Goal: Task Accomplishment & Management: Complete application form

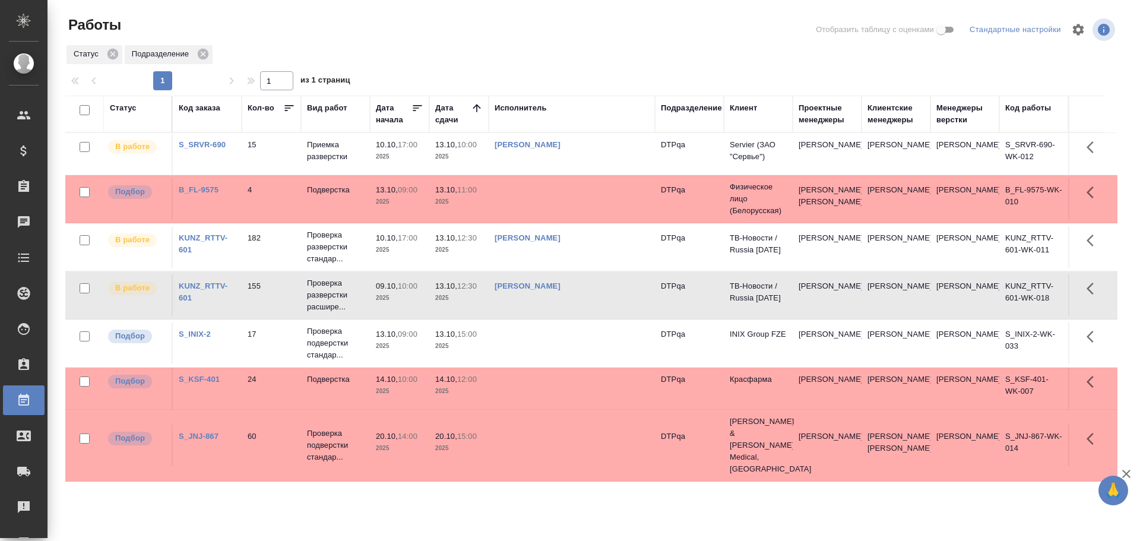
click at [611, 302] on td "[PERSON_NAME]" at bounding box center [571, 295] width 166 height 42
click at [611, 302] on td "Чулец Елена Сергеевна" at bounding box center [571, 295] width 166 height 42
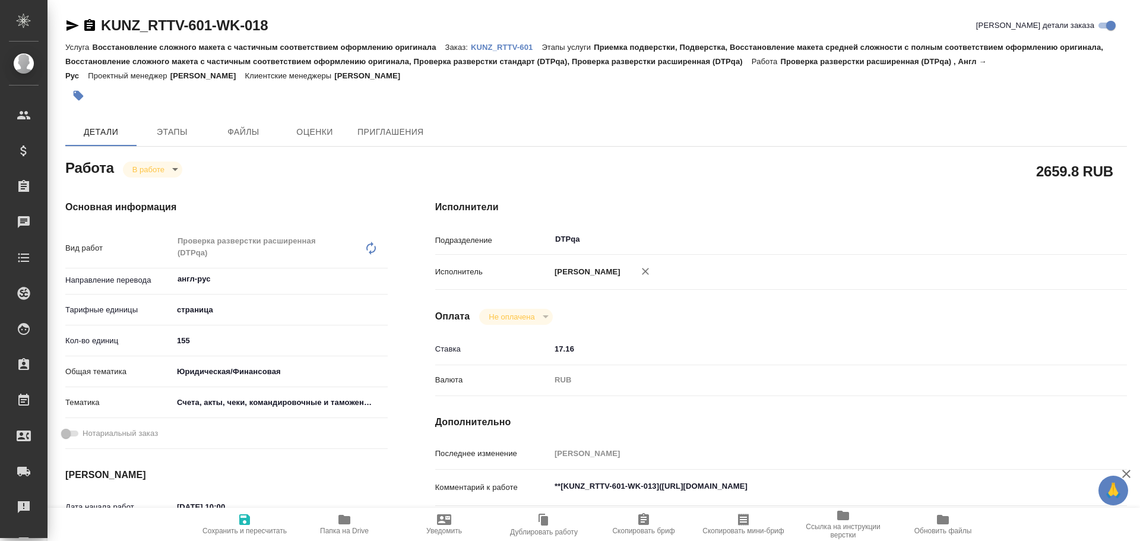
type textarea "x"
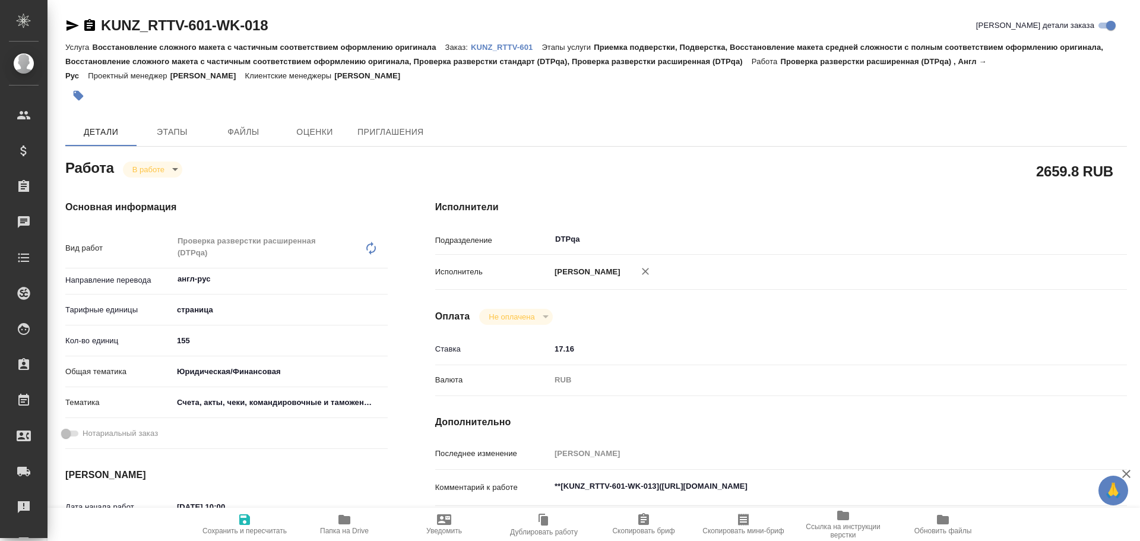
scroll to position [178, 0]
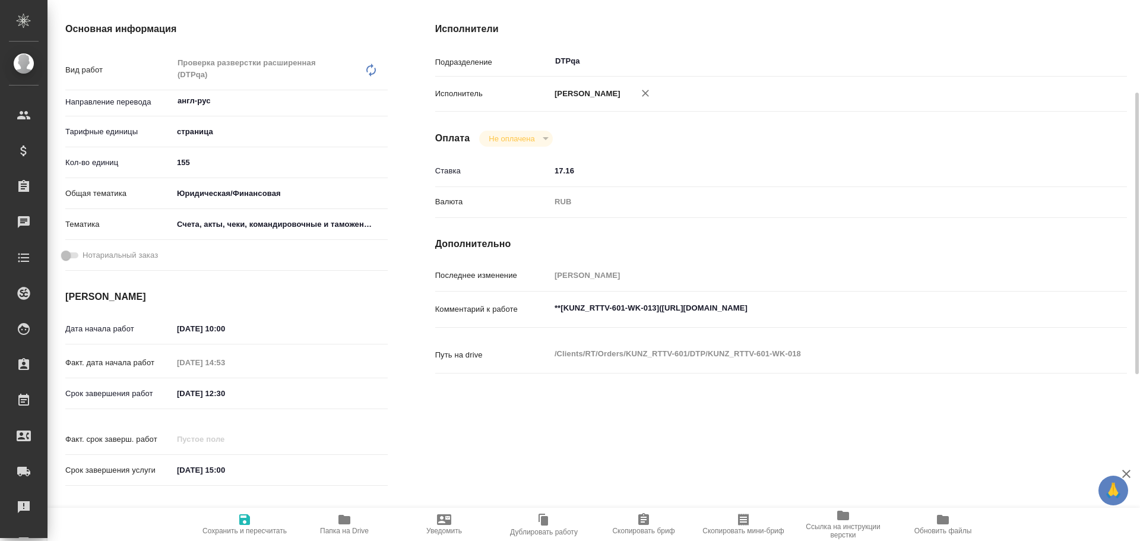
type textarea "x"
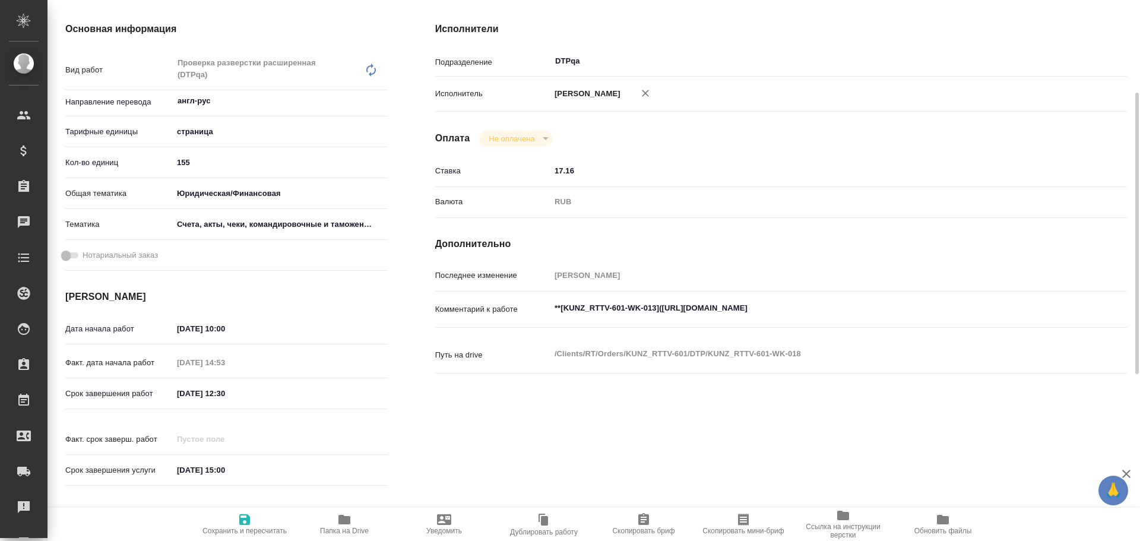
type textarea "x"
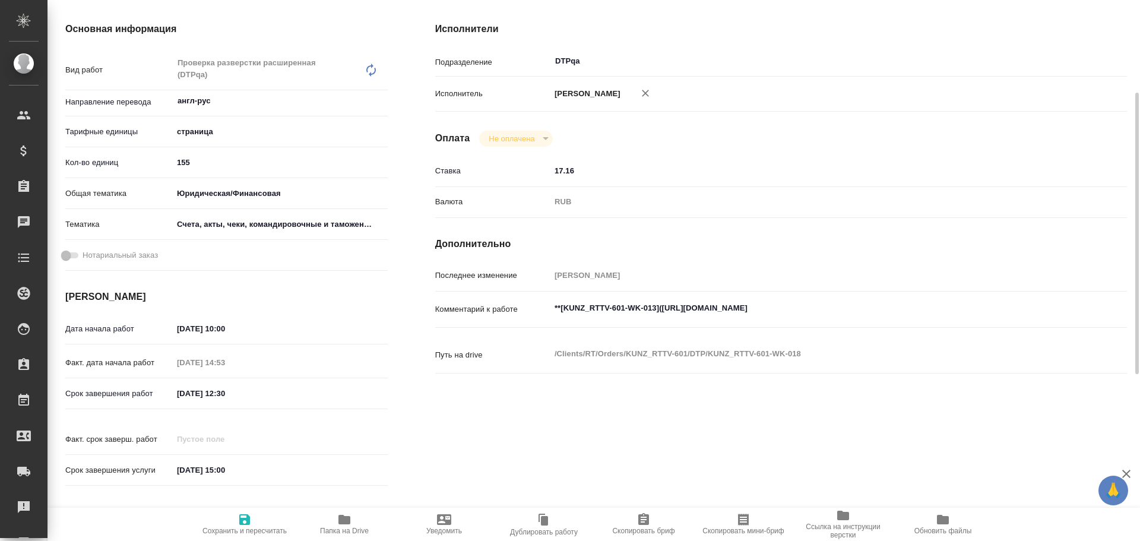
type textarea "x"
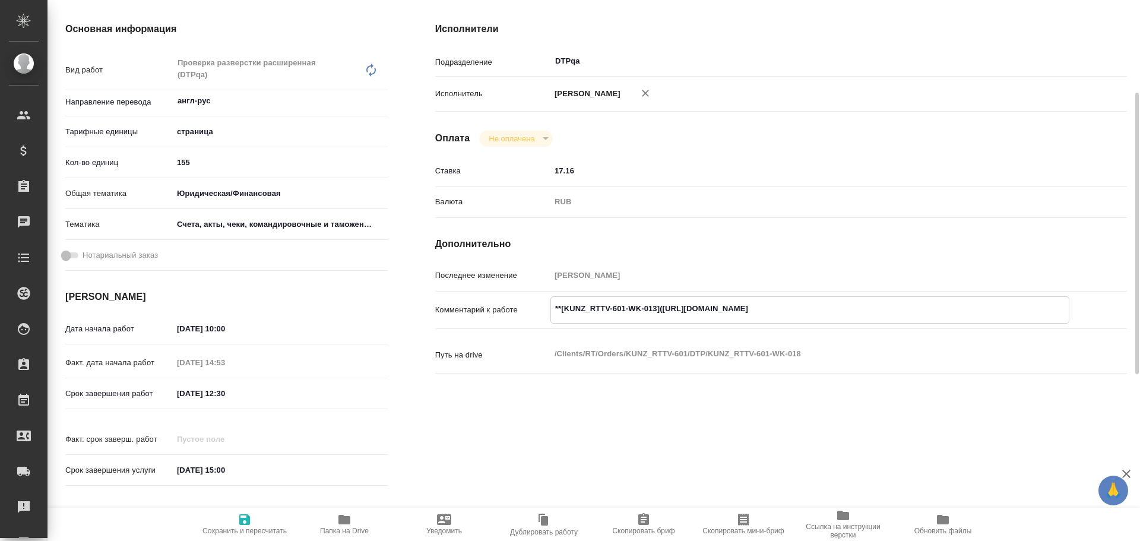
type textarea "x"
drag, startPoint x: 662, startPoint y: 305, endPoint x: 882, endPoint y: 316, distance: 220.5
click at [882, 316] on textarea "**[KUNZ_RTTV-601-WK-013](https://tera.awatera.com/Work/68e3b55e26d3d394a4798e3f…" at bounding box center [810, 309] width 518 height 20
type textarea "x"
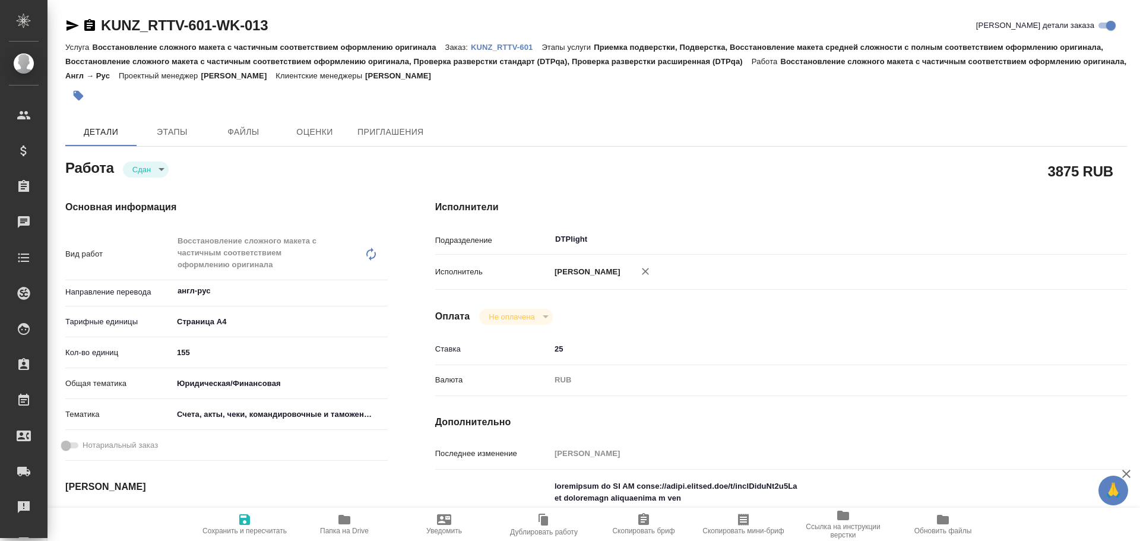
type textarea "x"
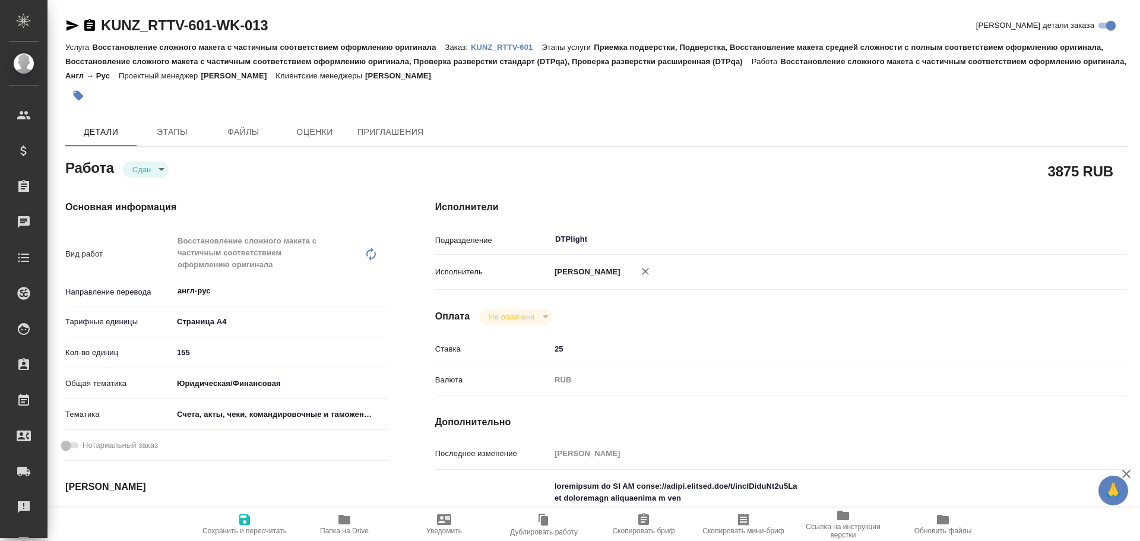
type textarea "x"
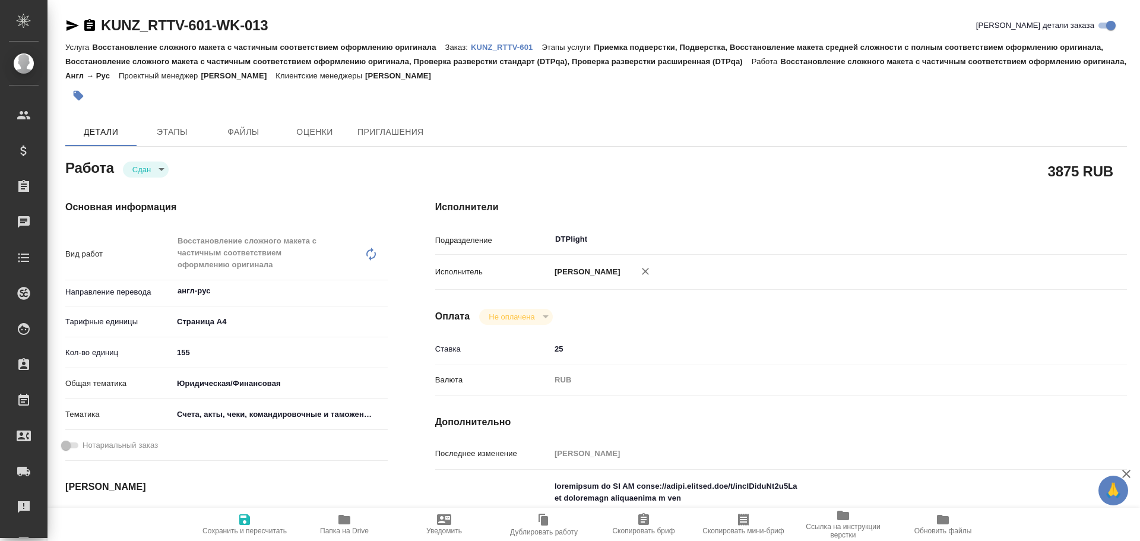
type textarea "x"
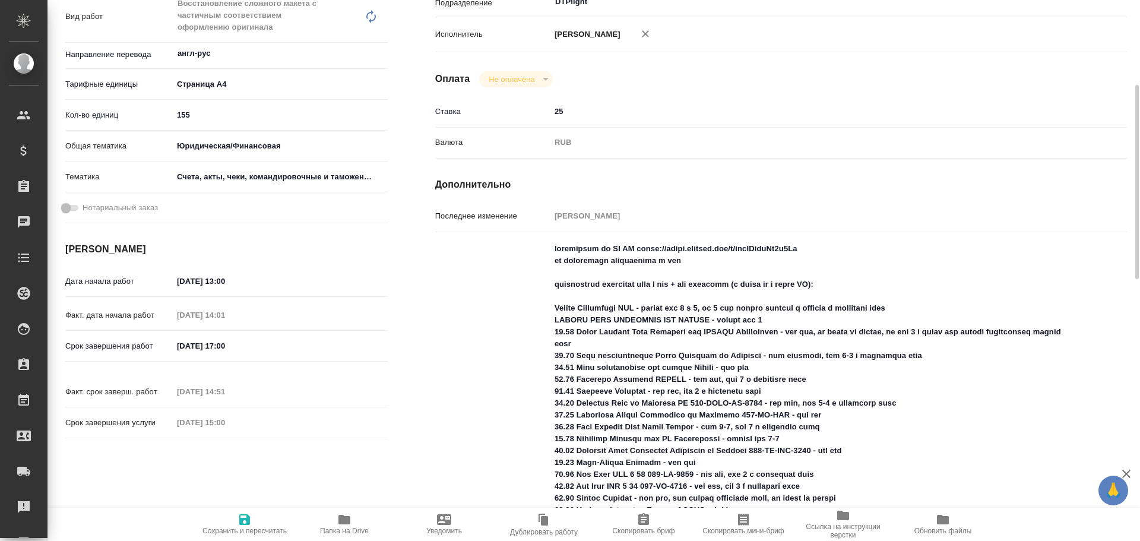
type textarea "x"
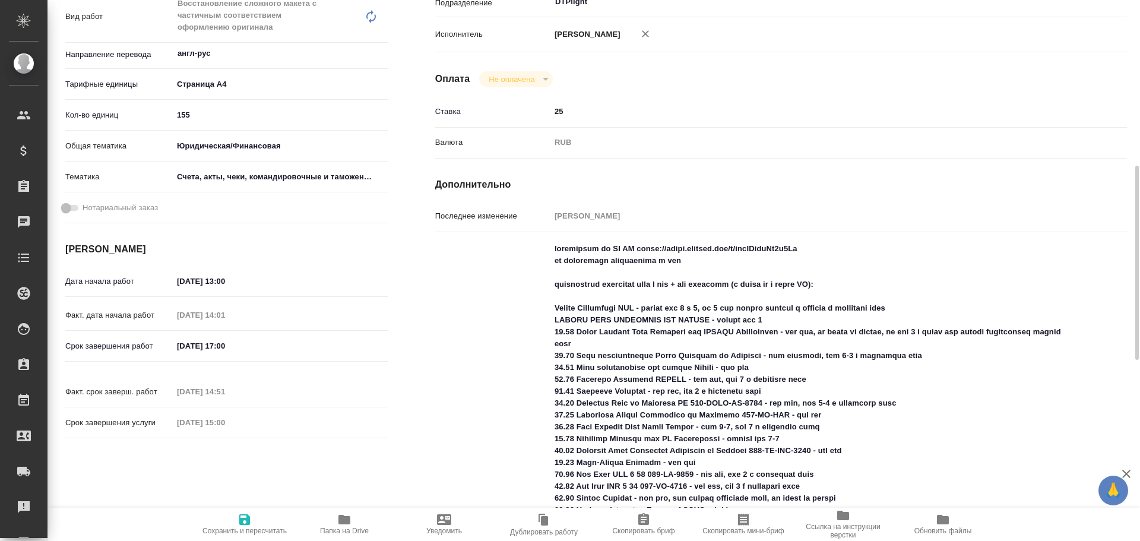
scroll to position [356, 0]
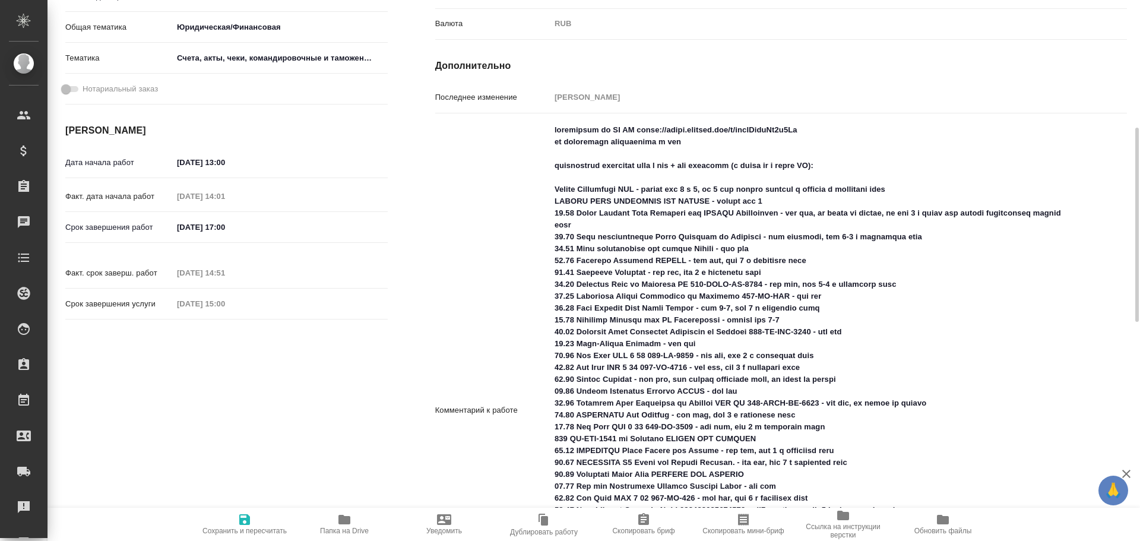
type textarea "x"
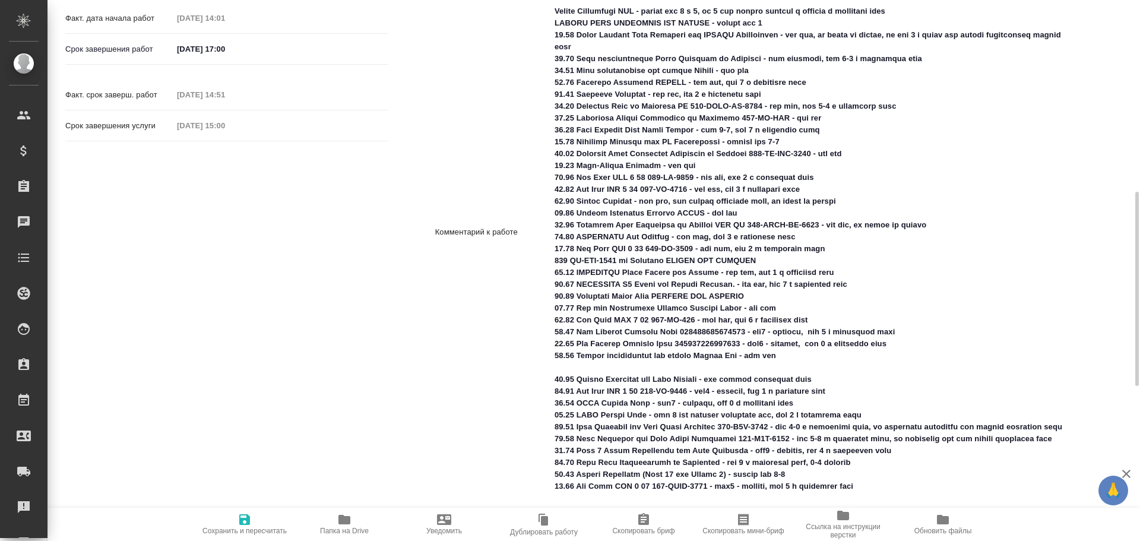
scroll to position [712, 0]
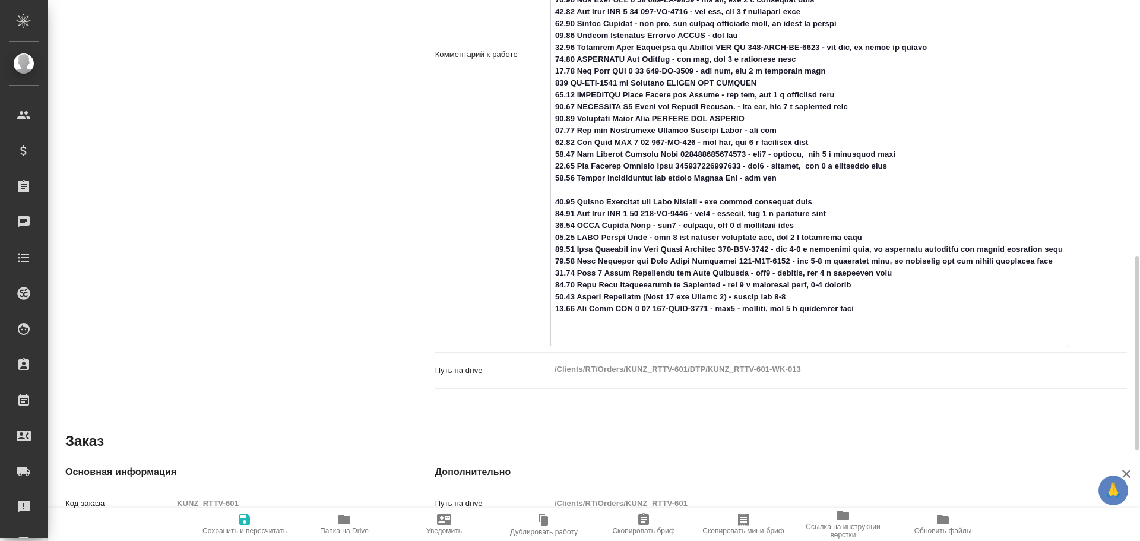
drag, startPoint x: 550, startPoint y: 332, endPoint x: 575, endPoint y: 331, distance: 24.4
click at [575, 331] on textarea at bounding box center [810, 53] width 518 height 578
drag, startPoint x: 554, startPoint y: 320, endPoint x: 573, endPoint y: 320, distance: 19.0
click at [573, 320] on textarea at bounding box center [810, 53] width 518 height 578
drag, startPoint x: 553, startPoint y: 306, endPoint x: 575, endPoint y: 306, distance: 22.6
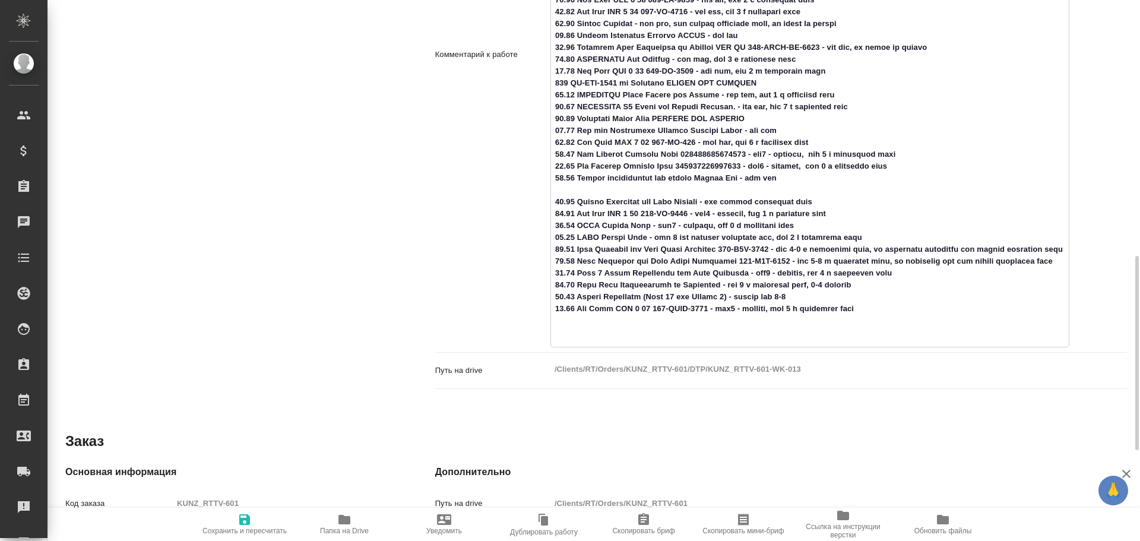
click at [575, 306] on textarea at bounding box center [810, 53] width 518 height 578
drag, startPoint x: 553, startPoint y: 283, endPoint x: 575, endPoint y: 285, distance: 21.4
click at [575, 285] on textarea at bounding box center [810, 53] width 518 height 578
drag, startPoint x: 553, startPoint y: 262, endPoint x: 575, endPoint y: 262, distance: 22.6
click at [575, 262] on textarea at bounding box center [810, 53] width 518 height 578
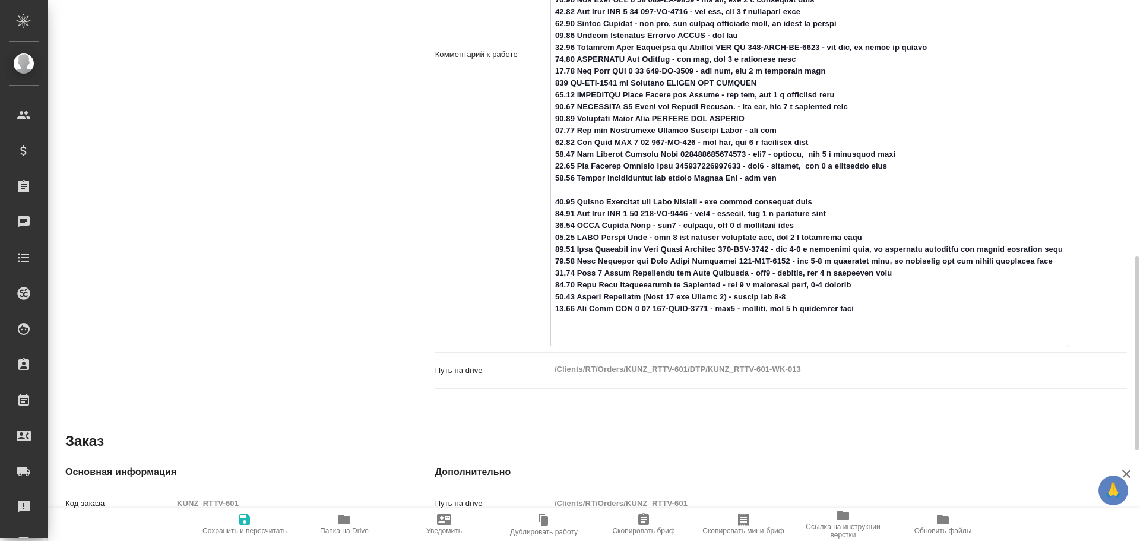
drag, startPoint x: 556, startPoint y: 250, endPoint x: 575, endPoint y: 248, distance: 19.1
click at [575, 248] on textarea at bounding box center [810, 53] width 518 height 578
drag, startPoint x: 554, startPoint y: 232, endPoint x: 576, endPoint y: 234, distance: 22.1
click at [576, 234] on textarea at bounding box center [810, 53] width 518 height 578
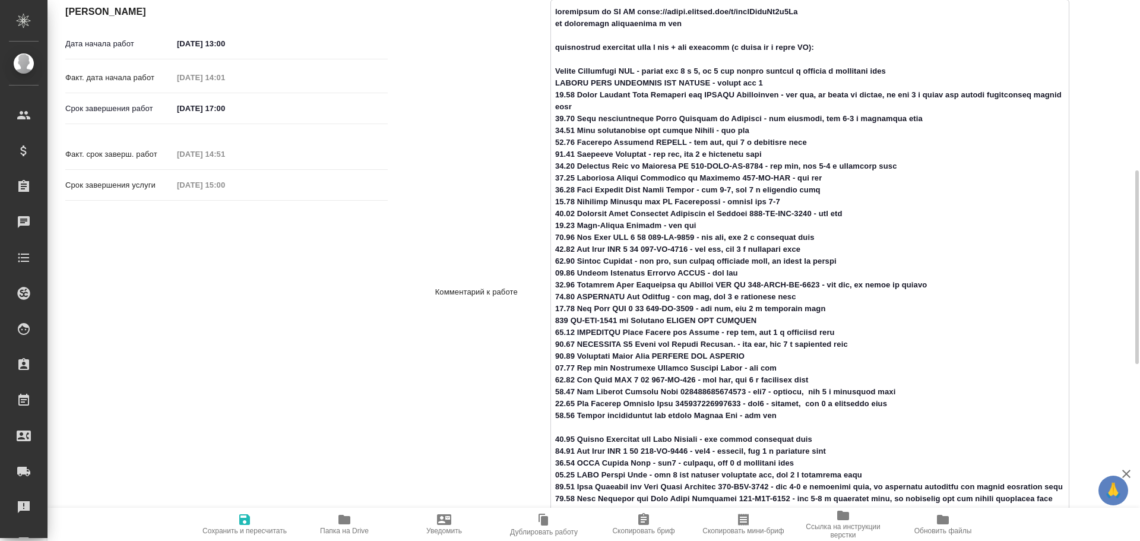
scroll to position [534, 0]
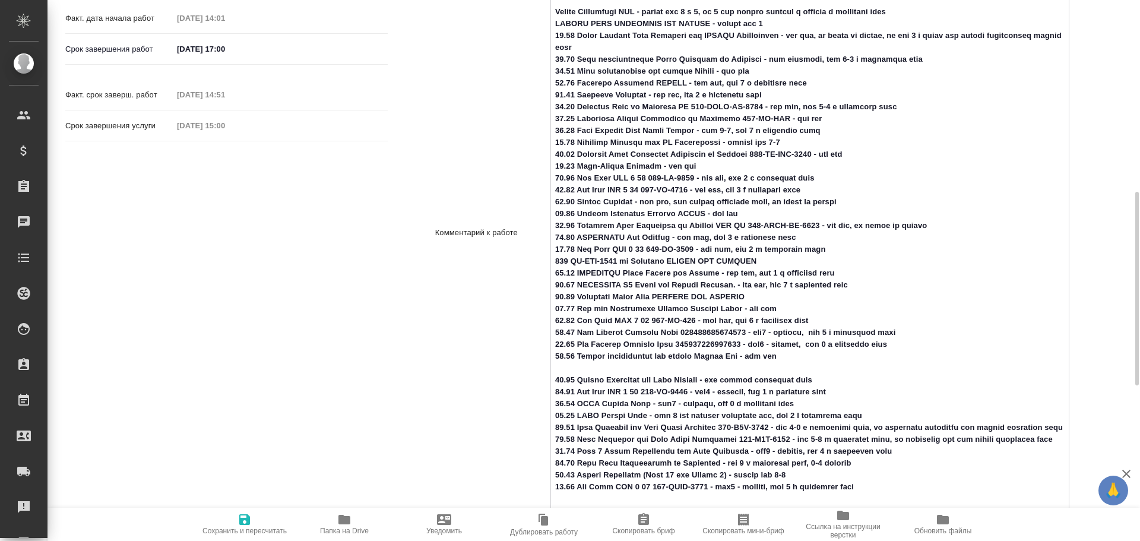
drag, startPoint x: 554, startPoint y: 406, endPoint x: 575, endPoint y: 404, distance: 20.3
click at [575, 404] on textarea at bounding box center [810, 231] width 518 height 578
drag, startPoint x: 554, startPoint y: 367, endPoint x: 577, endPoint y: 367, distance: 23.7
click at [577, 367] on textarea at bounding box center [810, 231] width 518 height 578
drag, startPoint x: 555, startPoint y: 356, endPoint x: 577, endPoint y: 356, distance: 22.6
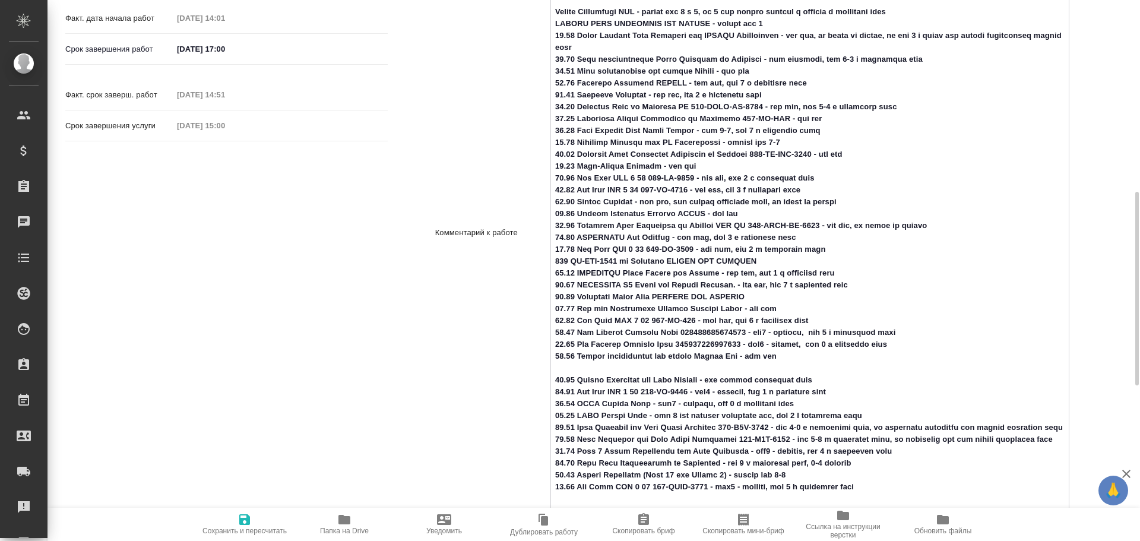
click at [577, 356] on textarea at bounding box center [810, 231] width 518 height 578
drag, startPoint x: 556, startPoint y: 344, endPoint x: 574, endPoint y: 344, distance: 17.8
click at [574, 344] on textarea at bounding box center [810, 231] width 518 height 578
drag, startPoint x: 553, startPoint y: 335, endPoint x: 572, endPoint y: 333, distance: 19.7
click at [572, 333] on textarea at bounding box center [810, 231] width 518 height 578
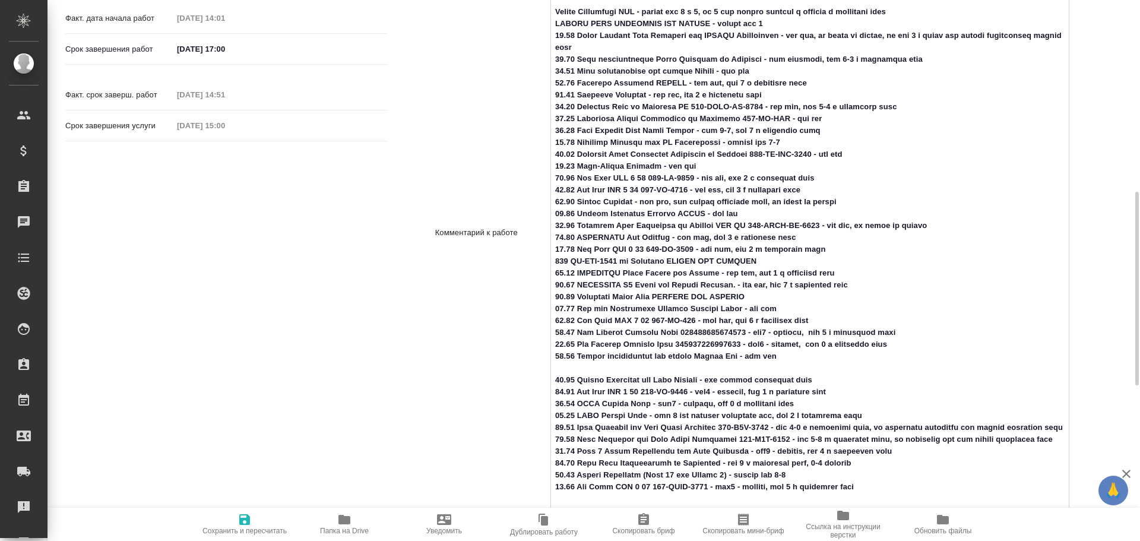
drag, startPoint x: 555, startPoint y: 317, endPoint x: 577, endPoint y: 319, distance: 22.7
click at [577, 319] on textarea at bounding box center [810, 231] width 518 height 578
drag, startPoint x: 554, startPoint y: 307, endPoint x: 576, endPoint y: 306, distance: 22.6
click at [576, 306] on textarea at bounding box center [810, 231] width 518 height 578
drag, startPoint x: 554, startPoint y: 249, endPoint x: 574, endPoint y: 248, distance: 19.6
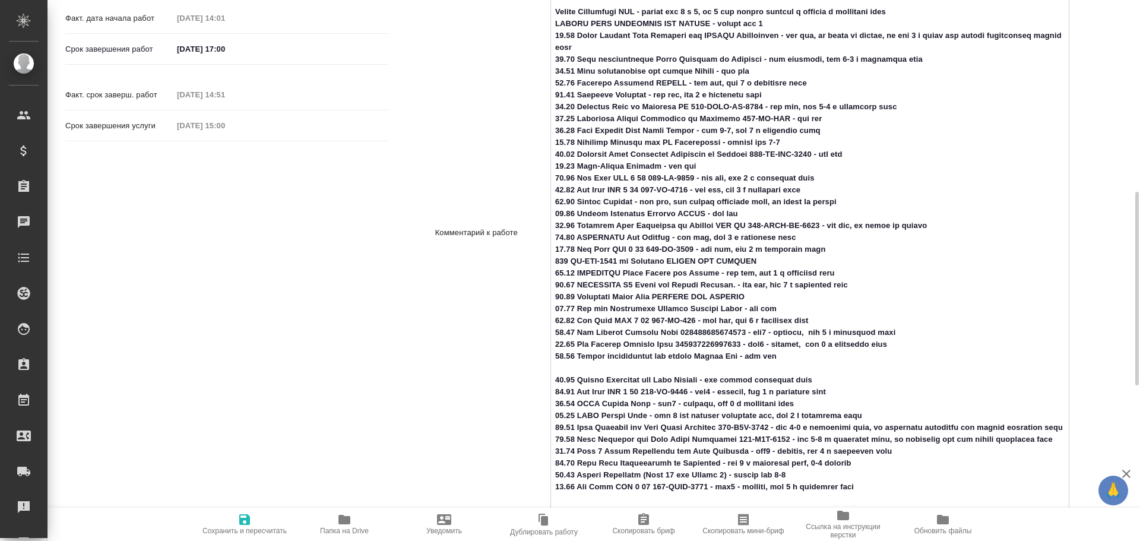
click at [574, 248] on textarea at bounding box center [810, 231] width 518 height 578
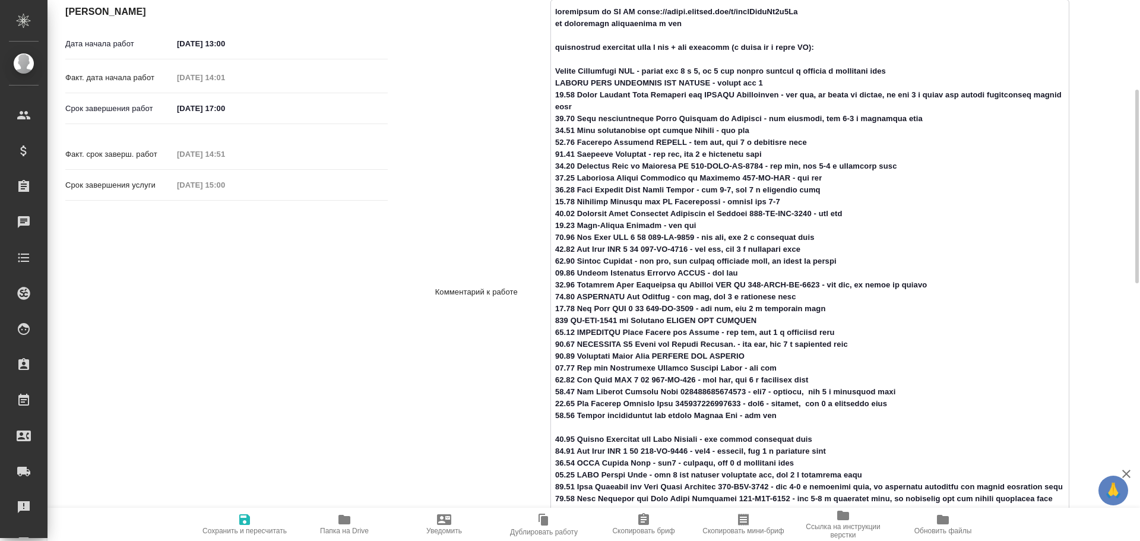
scroll to position [415, 0]
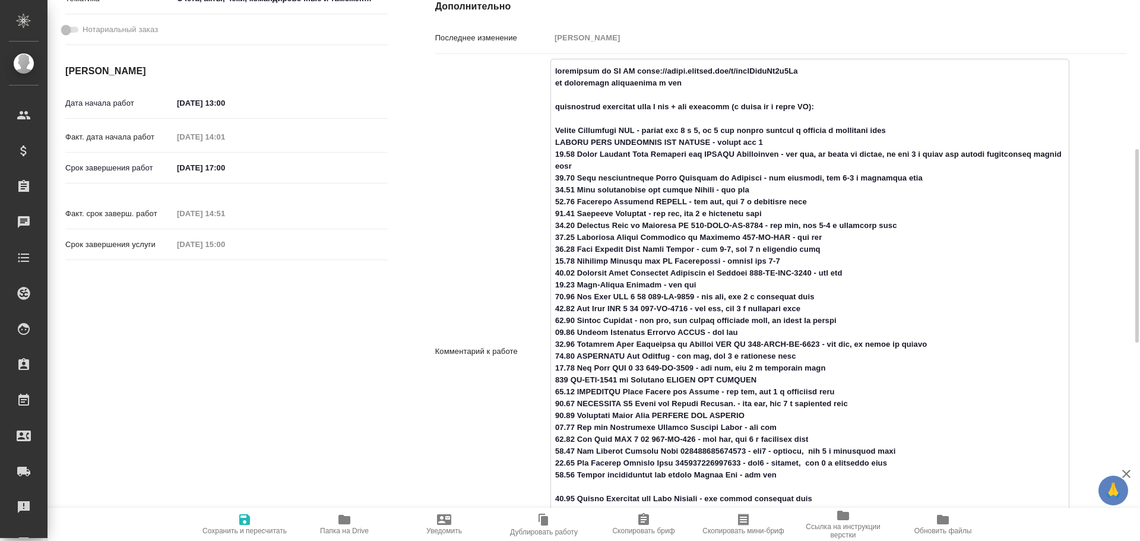
drag, startPoint x: 554, startPoint y: 356, endPoint x: 575, endPoint y: 353, distance: 20.9
click at [575, 353] on textarea at bounding box center [810, 350] width 518 height 578
drag, startPoint x: 554, startPoint y: 346, endPoint x: 573, endPoint y: 343, distance: 19.2
click at [573, 343] on textarea at bounding box center [810, 350] width 518 height 578
drag, startPoint x: 554, startPoint y: 333, endPoint x: 573, endPoint y: 331, distance: 19.7
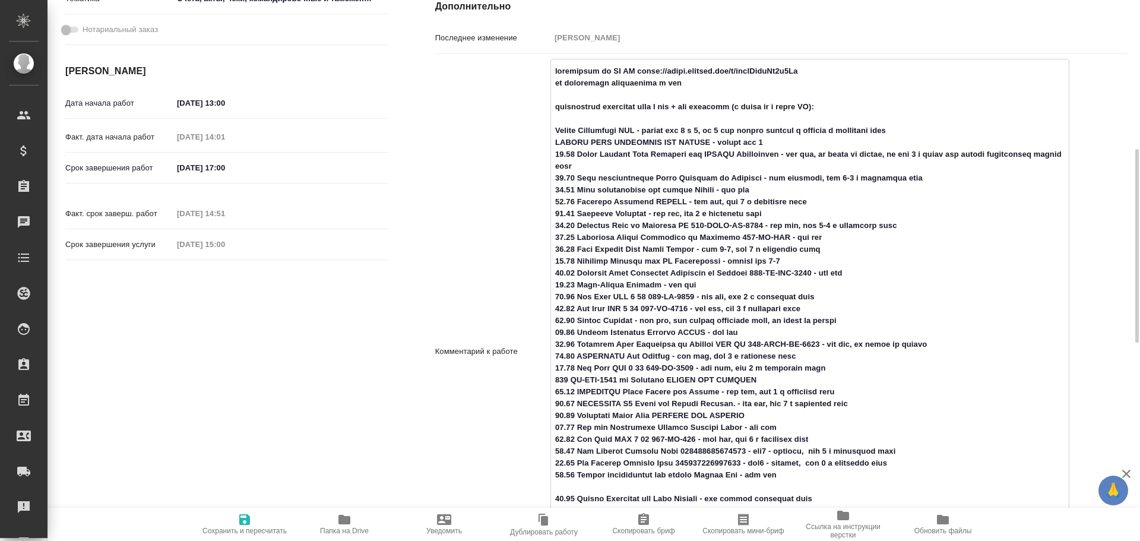
click at [573, 331] on textarea at bounding box center [810, 350] width 518 height 578
drag, startPoint x: 553, startPoint y: 322, endPoint x: 574, endPoint y: 319, distance: 21.6
click at [574, 319] on textarea at bounding box center [810, 350] width 518 height 578
drag, startPoint x: 553, startPoint y: 296, endPoint x: 577, endPoint y: 297, distance: 23.8
click at [577, 297] on textarea at bounding box center [810, 350] width 518 height 578
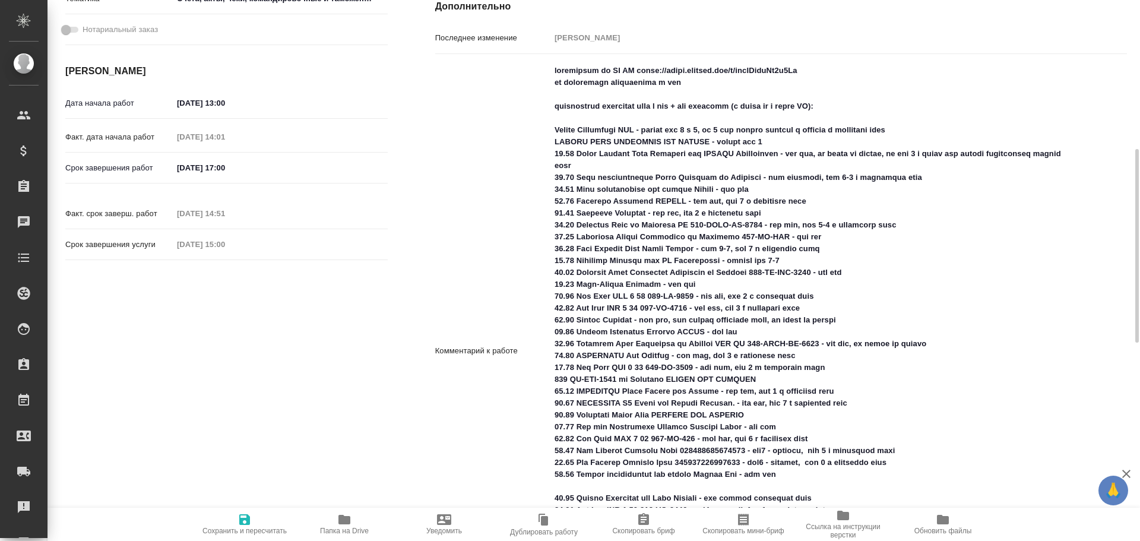
click at [561, 285] on textarea at bounding box center [809, 350] width 519 height 578
drag, startPoint x: 553, startPoint y: 284, endPoint x: 573, endPoint y: 284, distance: 20.8
click at [573, 284] on textarea at bounding box center [810, 350] width 518 height 578
drag, startPoint x: 556, startPoint y: 275, endPoint x: 574, endPoint y: 274, distance: 18.4
click at [574, 274] on textarea at bounding box center [810, 350] width 518 height 578
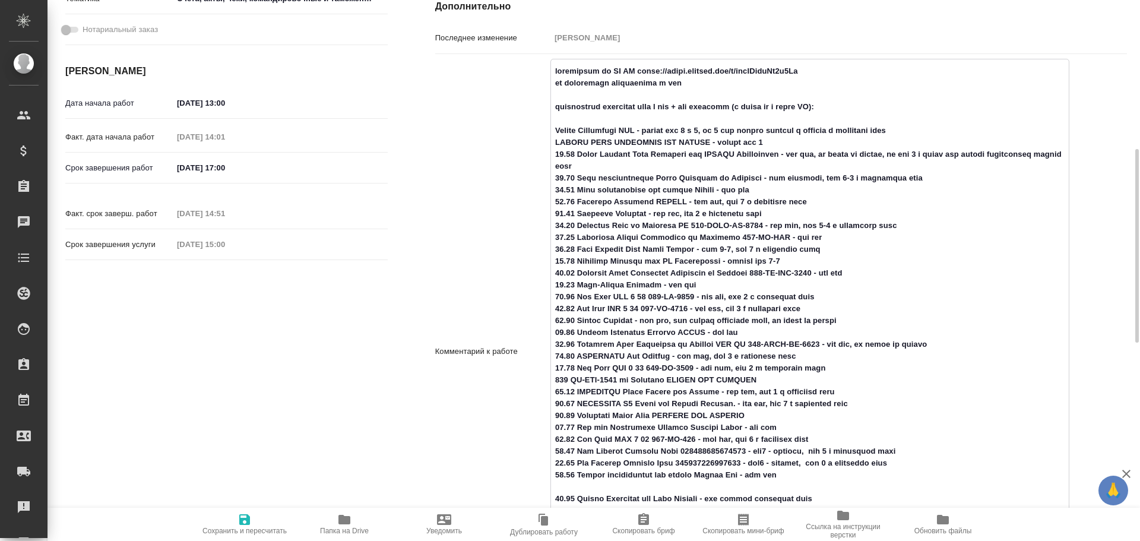
drag, startPoint x: 551, startPoint y: 262, endPoint x: 574, endPoint y: 257, distance: 23.0
click at [574, 257] on textarea at bounding box center [810, 350] width 518 height 578
drag, startPoint x: 557, startPoint y: 252, endPoint x: 571, endPoint y: 262, distance: 17.3
click at [577, 253] on textarea at bounding box center [810, 350] width 518 height 578
drag, startPoint x: 556, startPoint y: 236, endPoint x: 577, endPoint y: 239, distance: 21.5
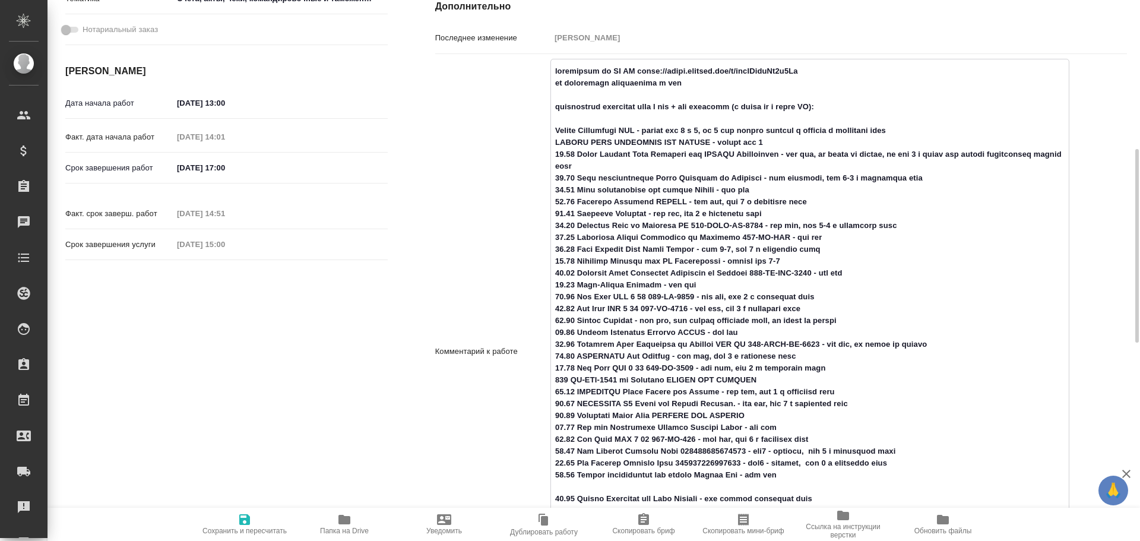
click at [577, 239] on textarea at bounding box center [810, 350] width 518 height 578
drag, startPoint x: 554, startPoint y: 227, endPoint x: 575, endPoint y: 227, distance: 20.8
click at [575, 227] on textarea at bounding box center [810, 350] width 518 height 578
drag, startPoint x: 556, startPoint y: 212, endPoint x: 575, endPoint y: 210, distance: 19.7
click at [575, 210] on textarea at bounding box center [810, 350] width 518 height 578
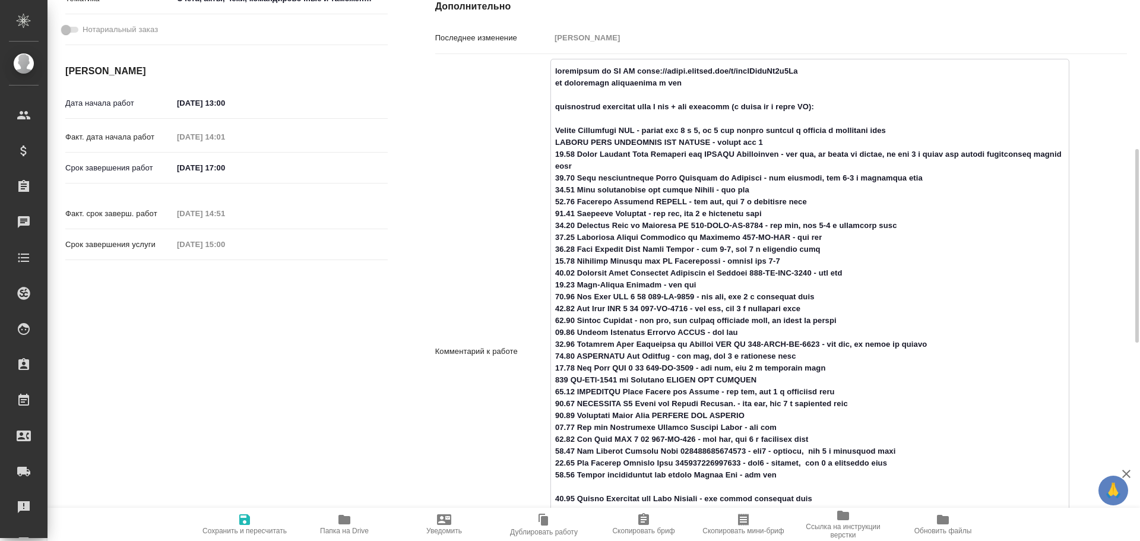
drag, startPoint x: 556, startPoint y: 201, endPoint x: 579, endPoint y: 206, distance: 23.8
click at [579, 206] on textarea at bounding box center [810, 350] width 518 height 578
drag, startPoint x: 553, startPoint y: 189, endPoint x: 574, endPoint y: 189, distance: 20.8
click at [574, 189] on textarea at bounding box center [810, 350] width 518 height 578
drag, startPoint x: 553, startPoint y: 167, endPoint x: 575, endPoint y: 166, distance: 21.4
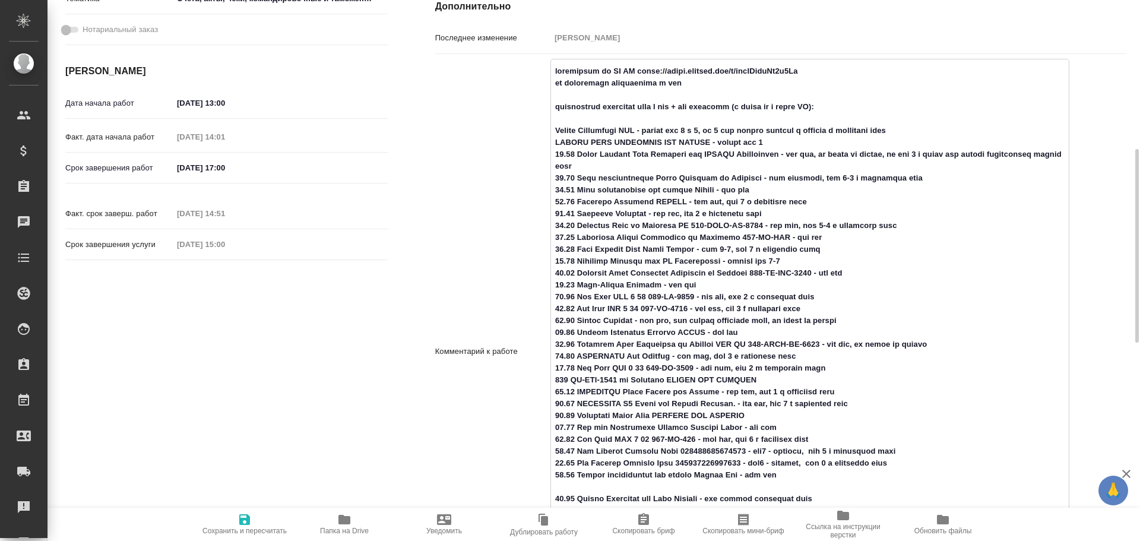
click at [575, 166] on textarea at bounding box center [810, 350] width 518 height 578
type textarea "x"
click at [350, 283] on div "Основная информация Вид работ Восстановление сложного макета с частичным соотве…" at bounding box center [227, 241] width 370 height 961
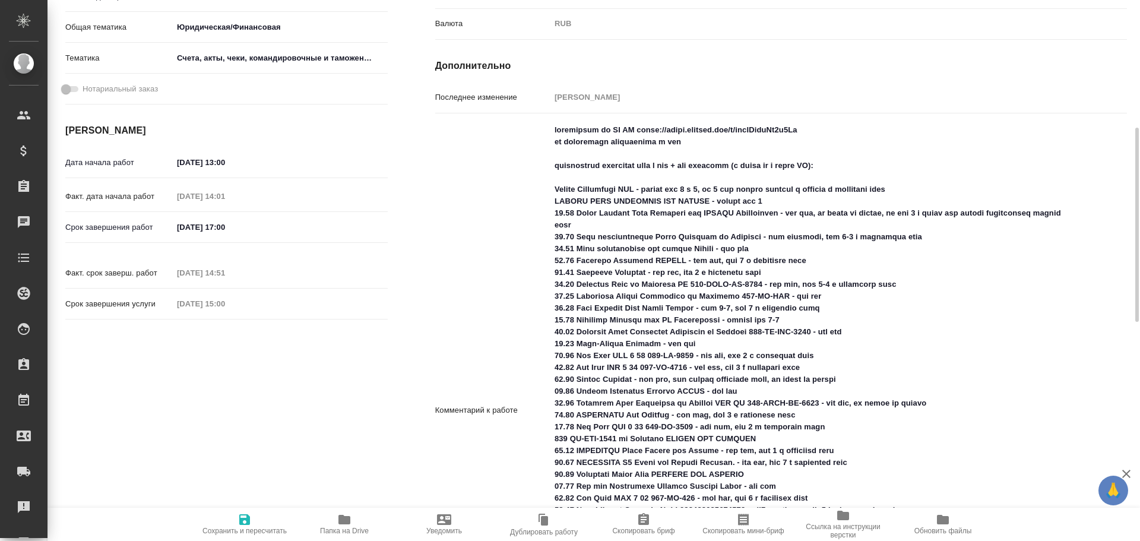
scroll to position [0, 0]
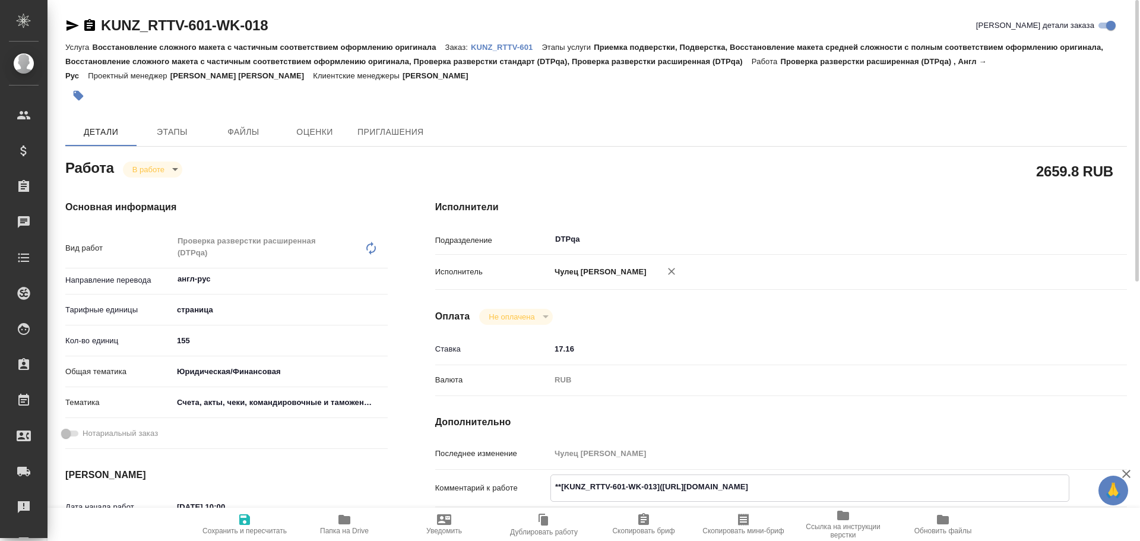
click at [344, 526] on icon "button" at bounding box center [344, 519] width 14 height 14
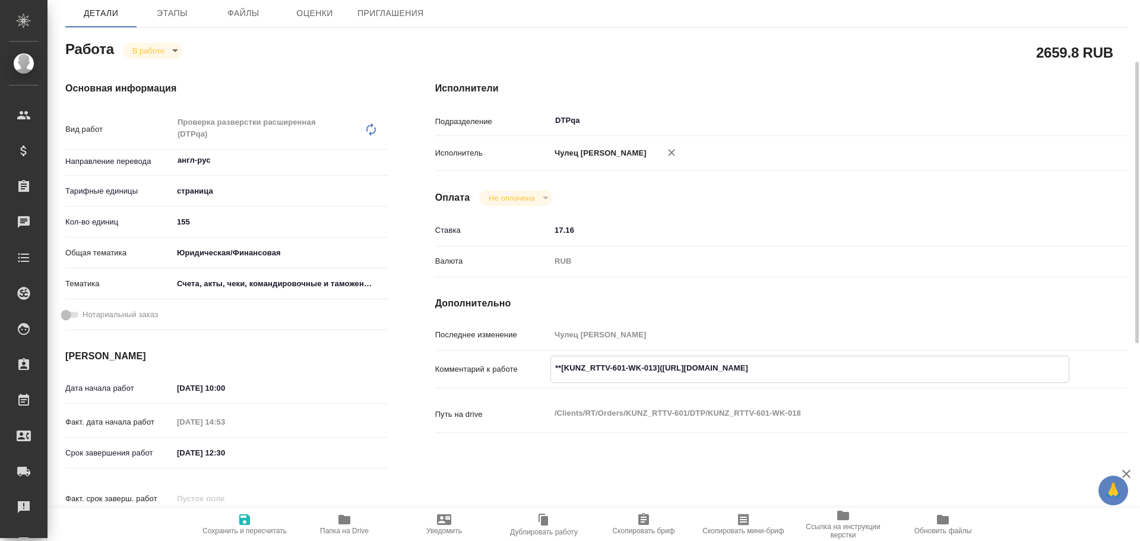
click at [915, 365] on textarea "**[KUNZ_RTTV-601-WK-013](https://tera.awatera.com/Work/68e3b55e26d3d394a4798e3f…" at bounding box center [810, 368] width 518 height 20
paste textarea "https://drive.awatera.com/f/10683734"
type textarea "**[KUNZ_RTTV-601-WK-013](https://tera.awatera.com/Work/68e3b55e26d3d394a4798e3f…"
click at [243, 526] on icon "button" at bounding box center [244, 519] width 14 height 14
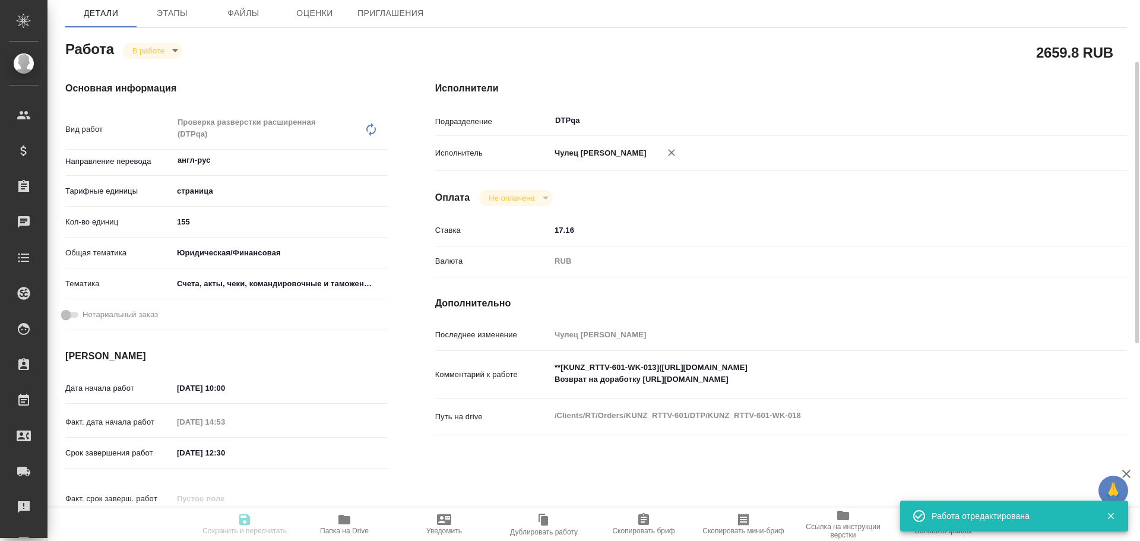
type input "inProgress"
type input "англ-рус"
type input "5a8b1489cc6b4906c91bfdb2"
type input "155"
type input "yr-fn"
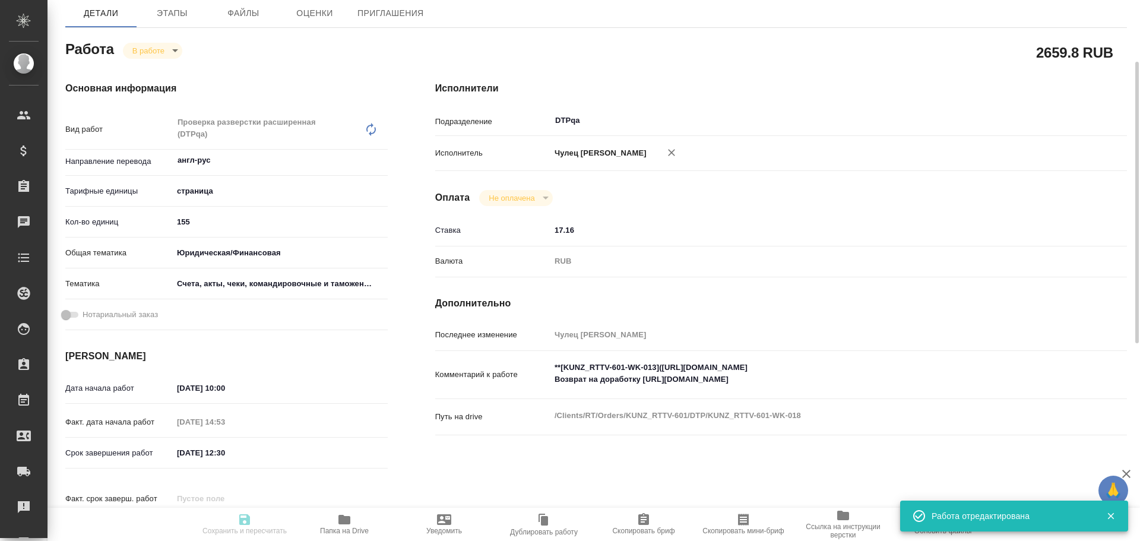
type input "5f647205b73bc97568ca66c0"
type input "09.10.2025 10:00"
type input "10.10.2025 14:53"
type input "13.10.2025 12:30"
type input "24.11.2025 15:00"
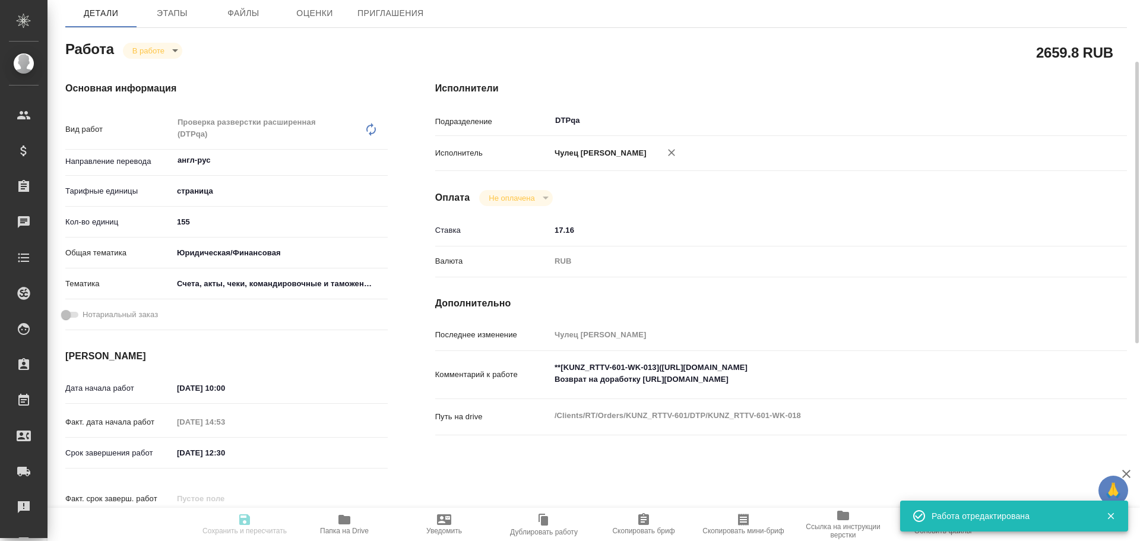
type input "DTPqa"
type input "notPayed"
type input "17.16"
type input "RUB"
type input "Чулец Елена"
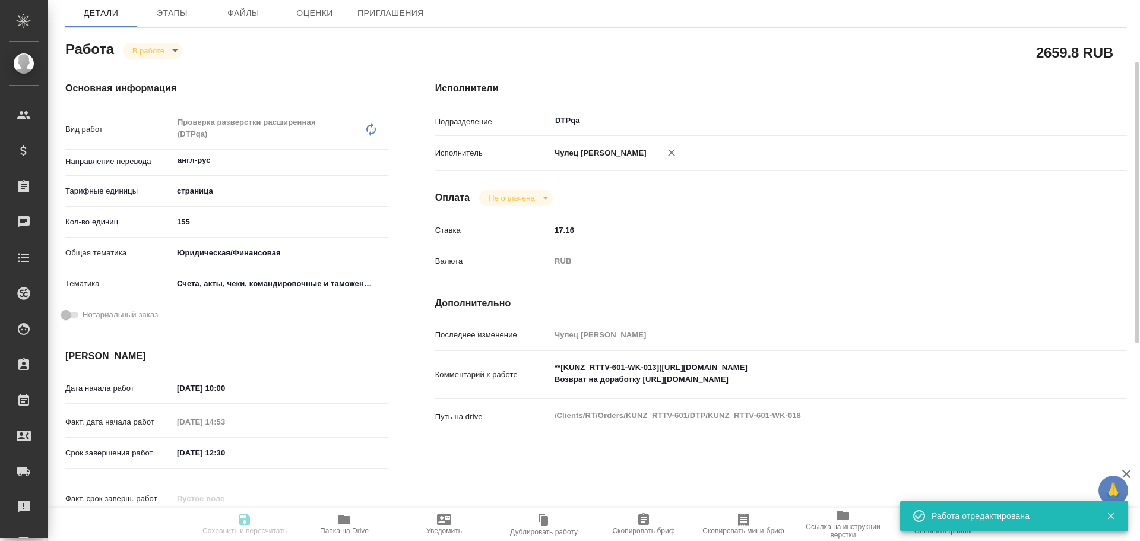
type input "KUNZ_RTTV-601"
type input "Восстановление сложного макета с частичным соответствием оформлению оригинала"
type input "Приемка подверстки, Подверстка, Восстановление макета средней сложности с полны…"
type input "[PERSON_NAME]"
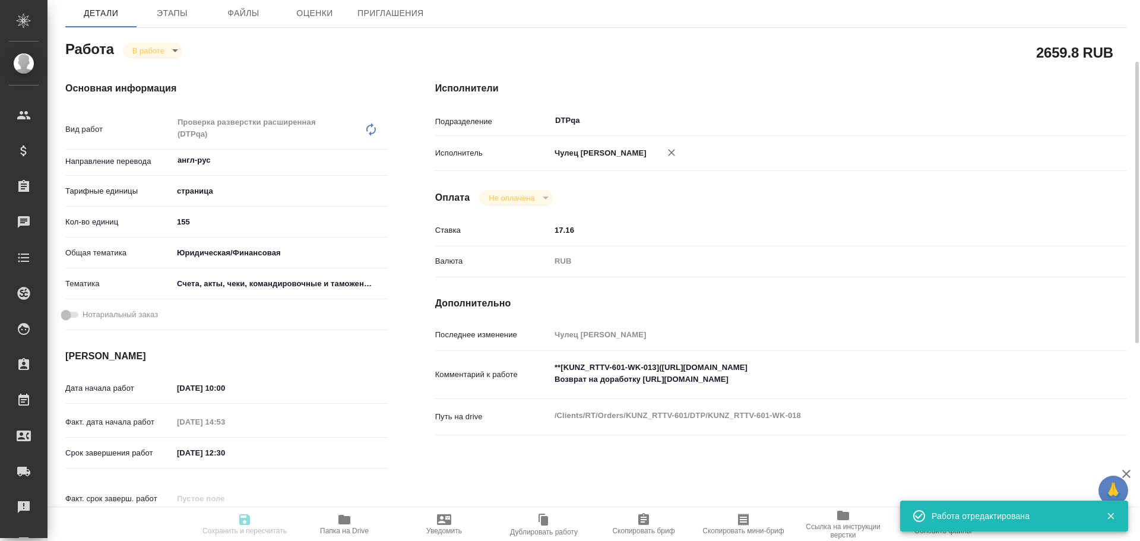
type input "/Clients/RT/Orders/KUNZ_RTTV-601"
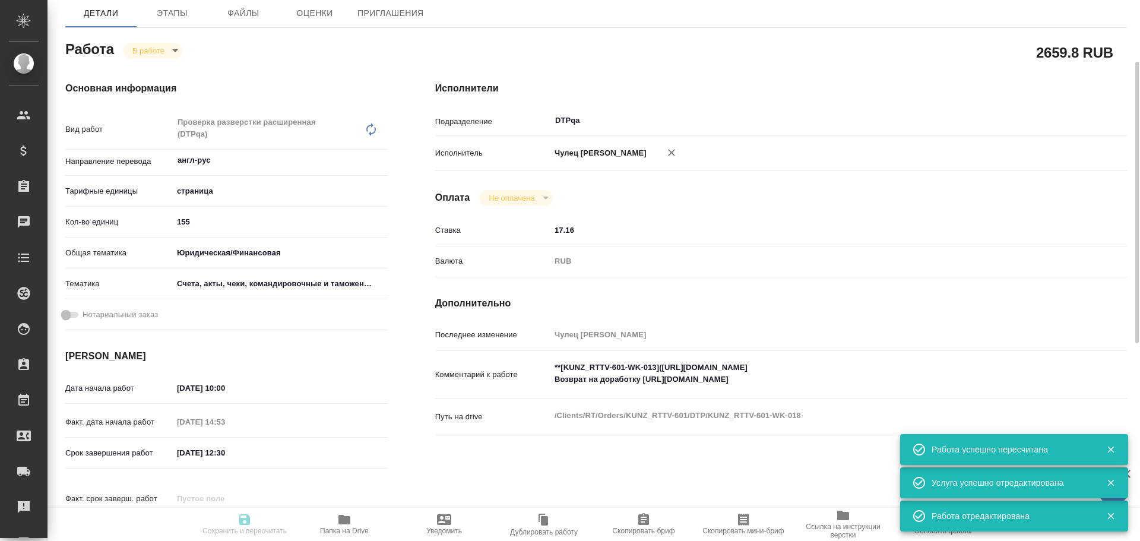
type input "inProgress"
type input "англ-рус"
type input "5a8b1489cc6b4906c91bfdb2"
type input "155"
type input "yr-fn"
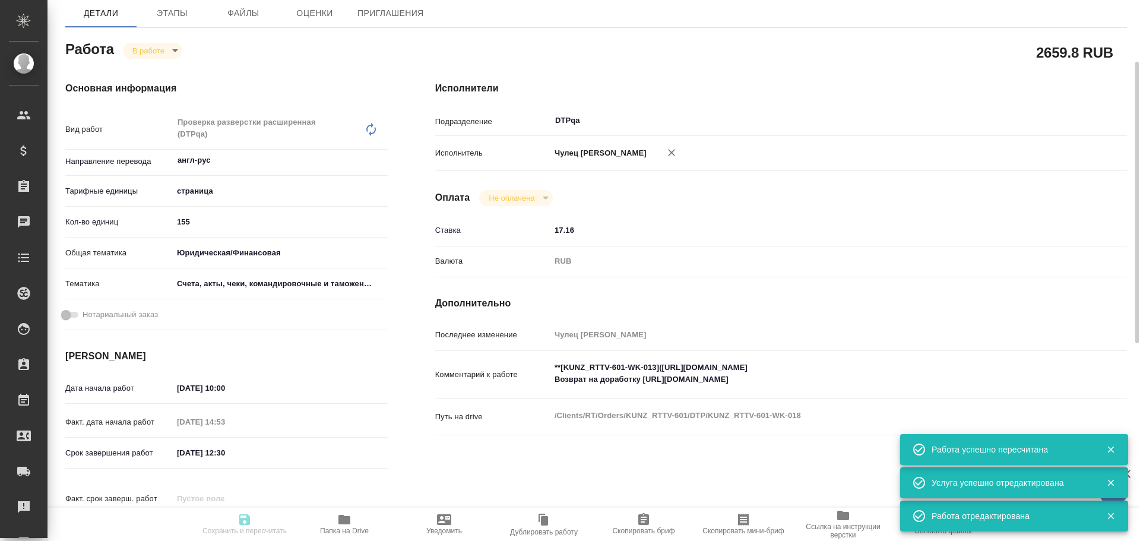
type input "5f647205b73bc97568ca66c0"
type input "09.10.2025 10:00"
type input "10.10.2025 14:53"
type input "13.10.2025 12:30"
type input "[DATE] 15:00"
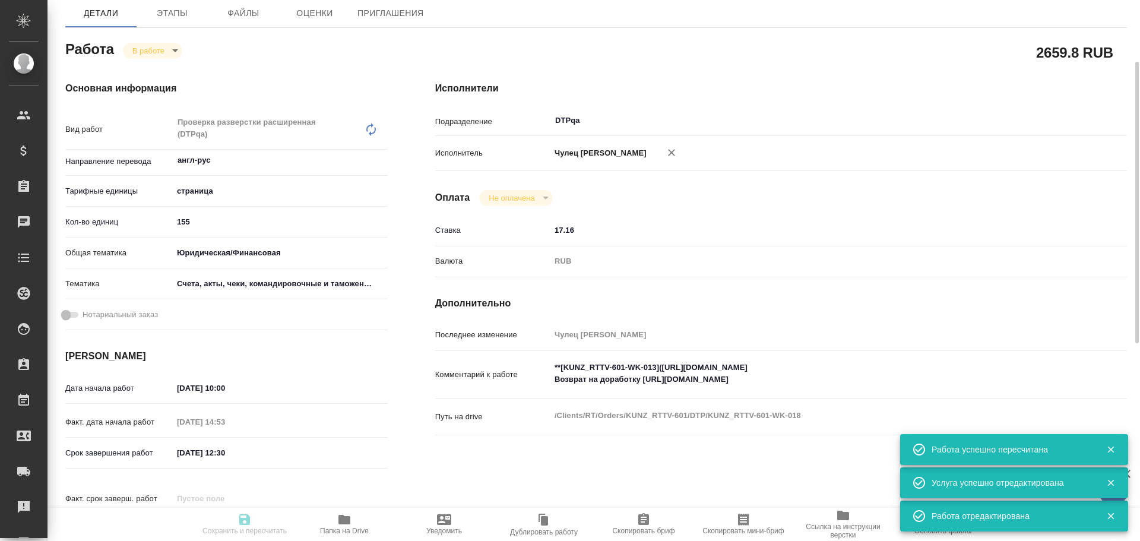
type input "DTPqa"
type input "notPayed"
type input "17.16"
type input "RUB"
type input "Чулец Елена"
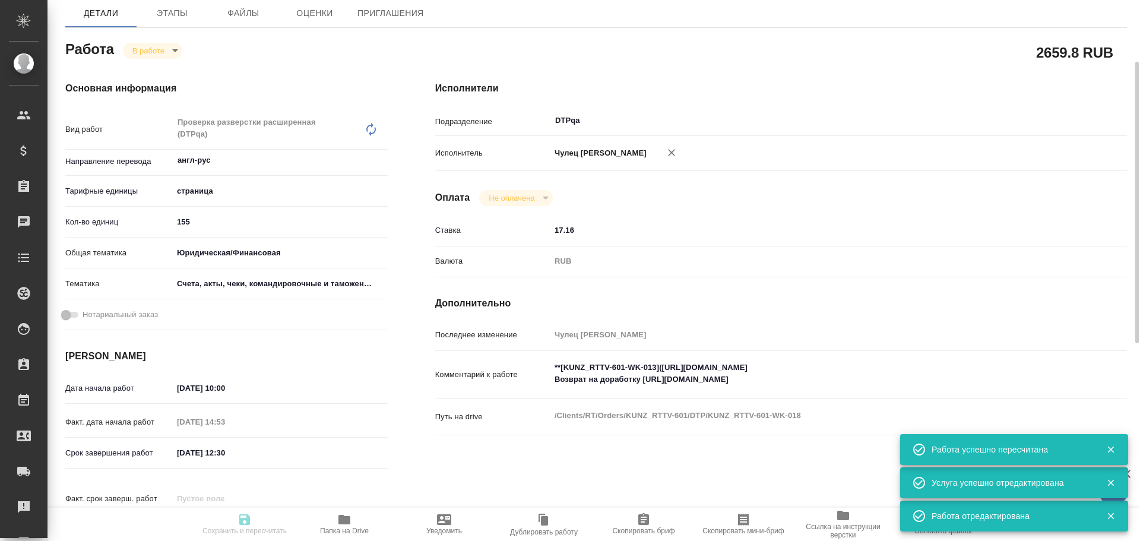
type input "KUNZ_RTTV-601"
type input "Восстановление сложного макета с частичным соответствием оформлению оригинала"
type input "Приемка подверстки, Подверстка, Восстановление макета средней сложности с полны…"
type input "[PERSON_NAME]"
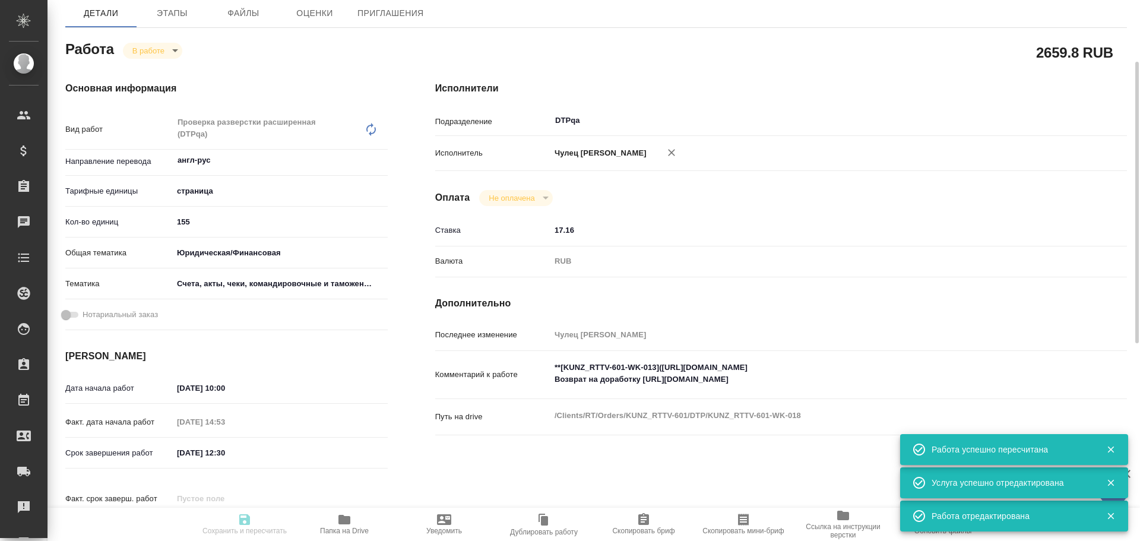
type input "/Clients/RT/Orders/KUNZ_RTTV-601"
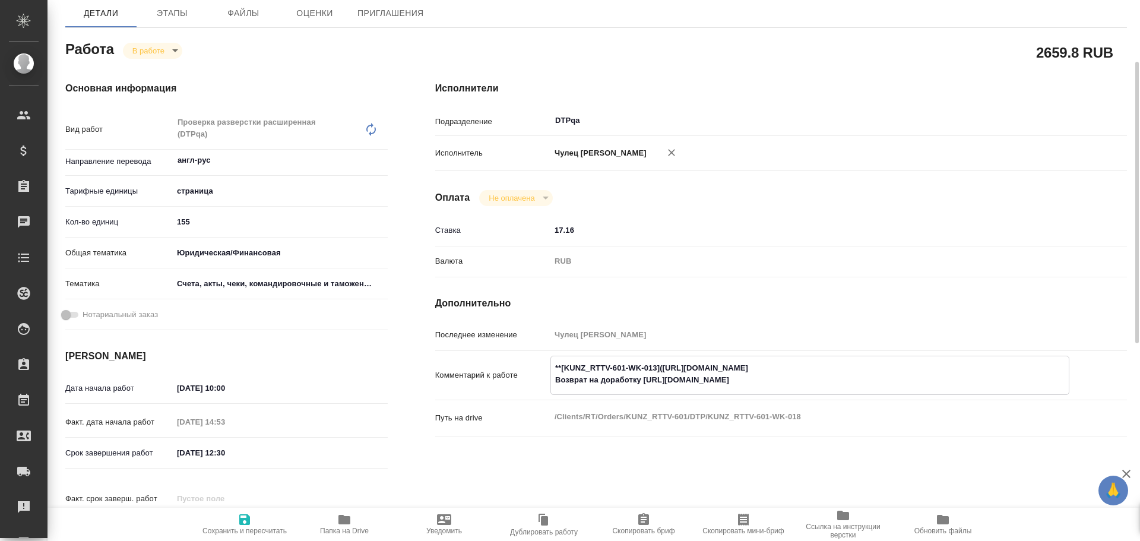
drag, startPoint x: 662, startPoint y: 365, endPoint x: 883, endPoint y: 363, distance: 220.8
click at [883, 363] on textarea "**[KUNZ_RTTV-601-WK-013](https://tera.awatera.com/Work/68e3b55e26d3d394a4798e3f…" at bounding box center [810, 374] width 518 height 32
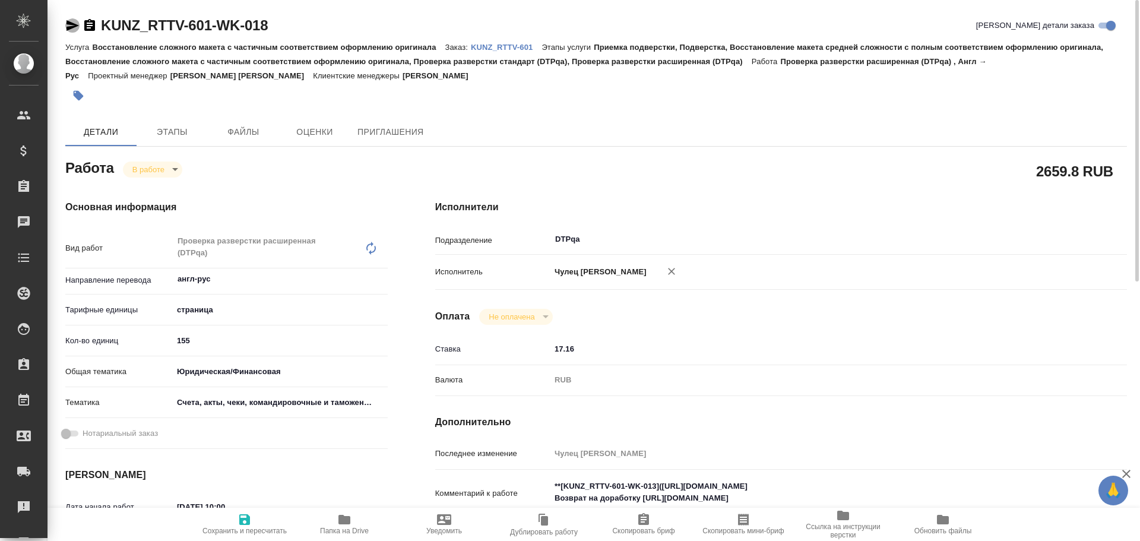
click at [72, 21] on icon "button" at bounding box center [72, 25] width 14 height 14
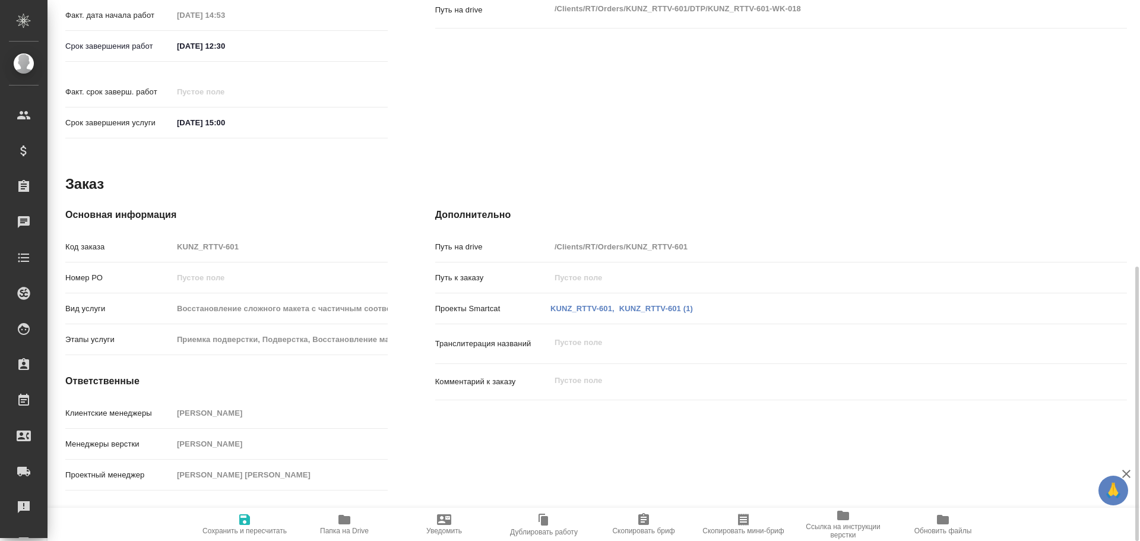
scroll to position [288, 0]
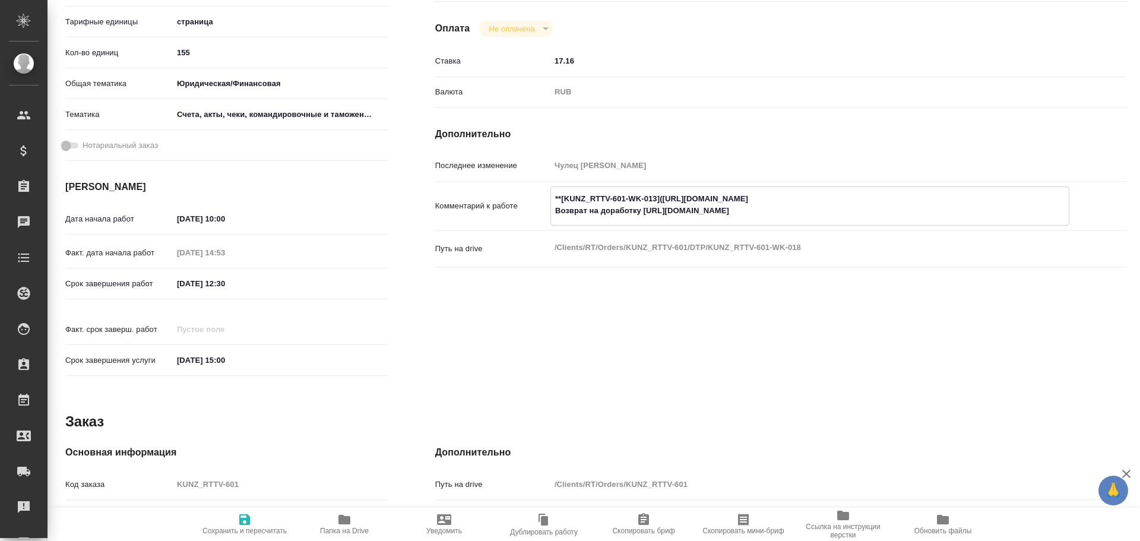
drag, startPoint x: 640, startPoint y: 213, endPoint x: 777, endPoint y: 206, distance: 137.3
click at [777, 206] on textarea "**[KUNZ_RTTV-601-WK-013](https://tera.awatera.com/Work/68e3b55e26d3d394a4798e3f…" at bounding box center [810, 205] width 518 height 32
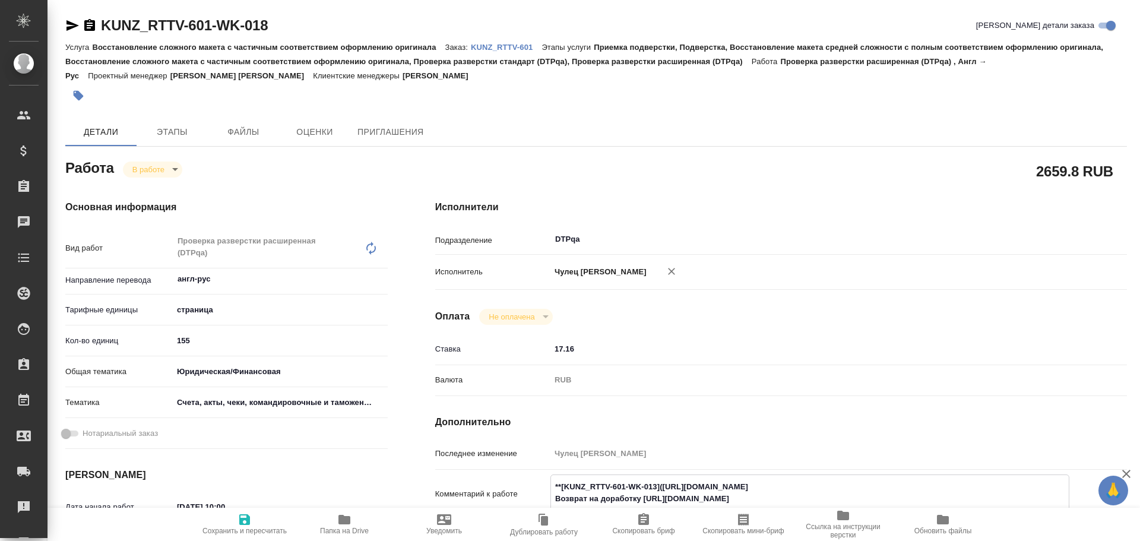
click at [147, 166] on body "🙏 .cls-1 fill:#fff; AWATERA Chulets Elena Клиенты Спецификации Заказы 0 Чаты To…" at bounding box center [570, 270] width 1140 height 541
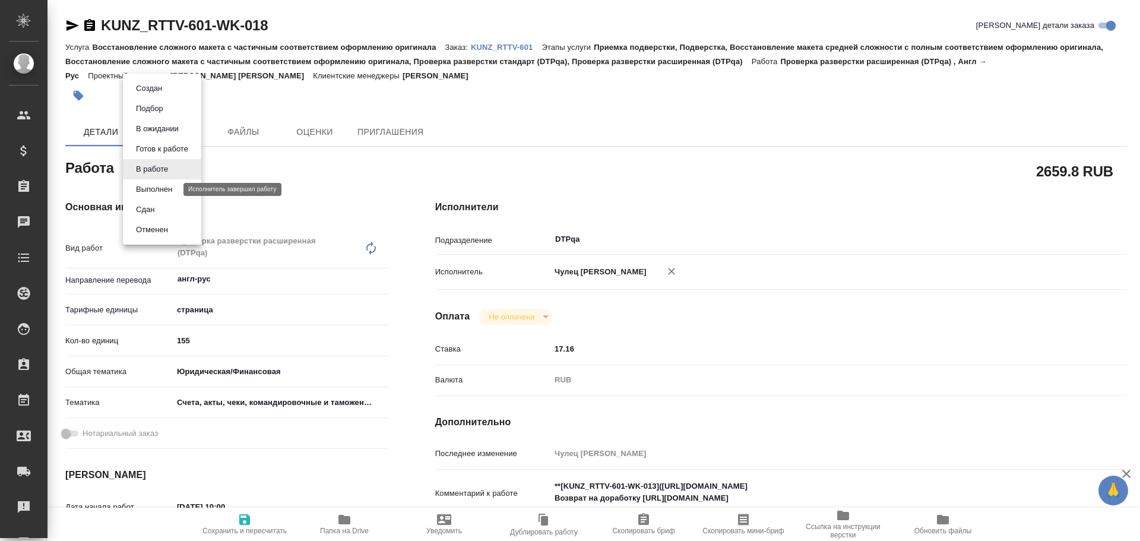
click at [148, 189] on button "Выполнен" at bounding box center [153, 189] width 43 height 13
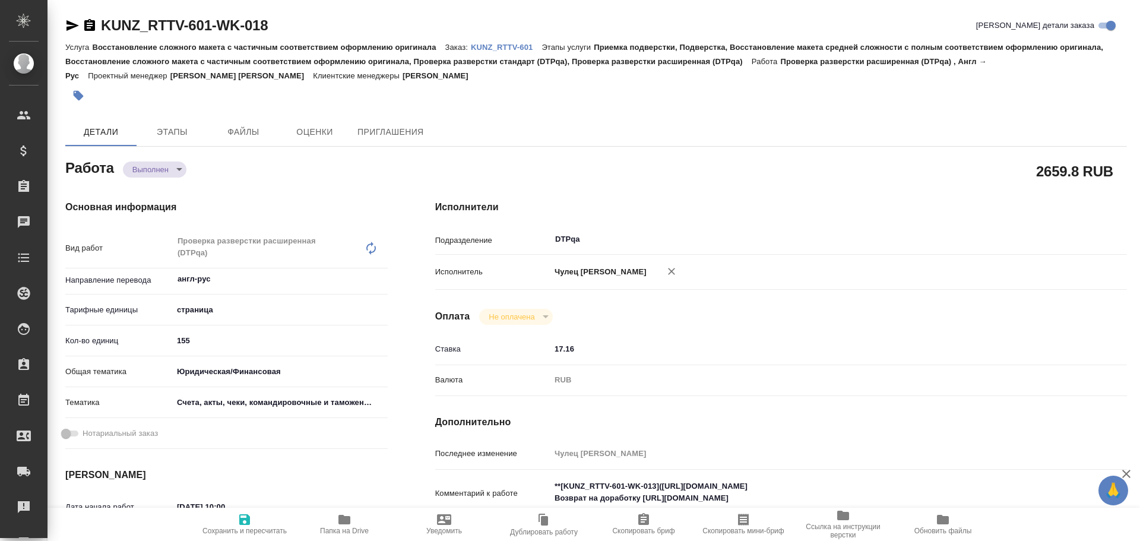
type textarea "x"
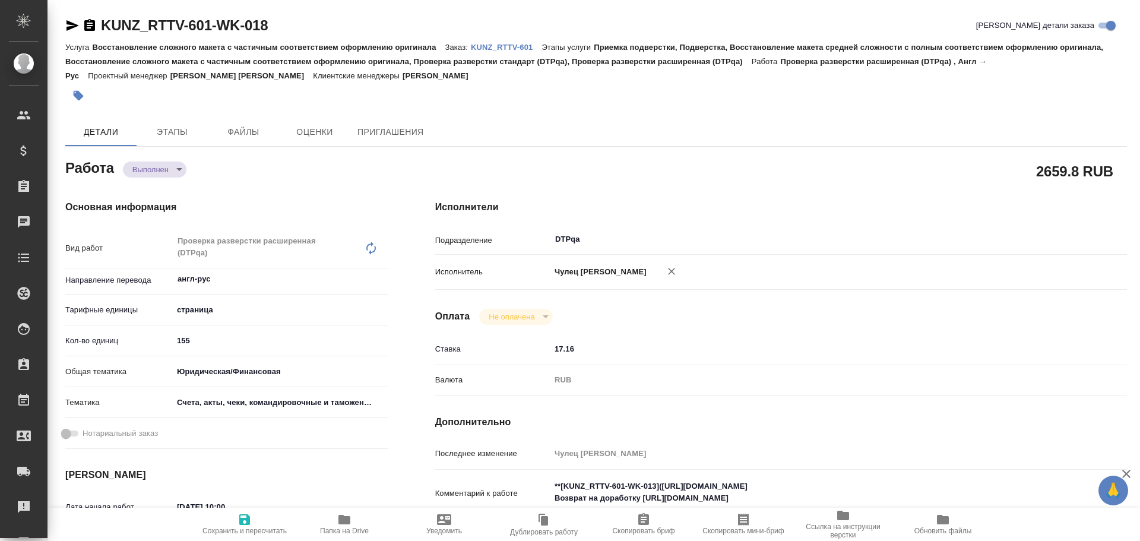
type textarea "x"
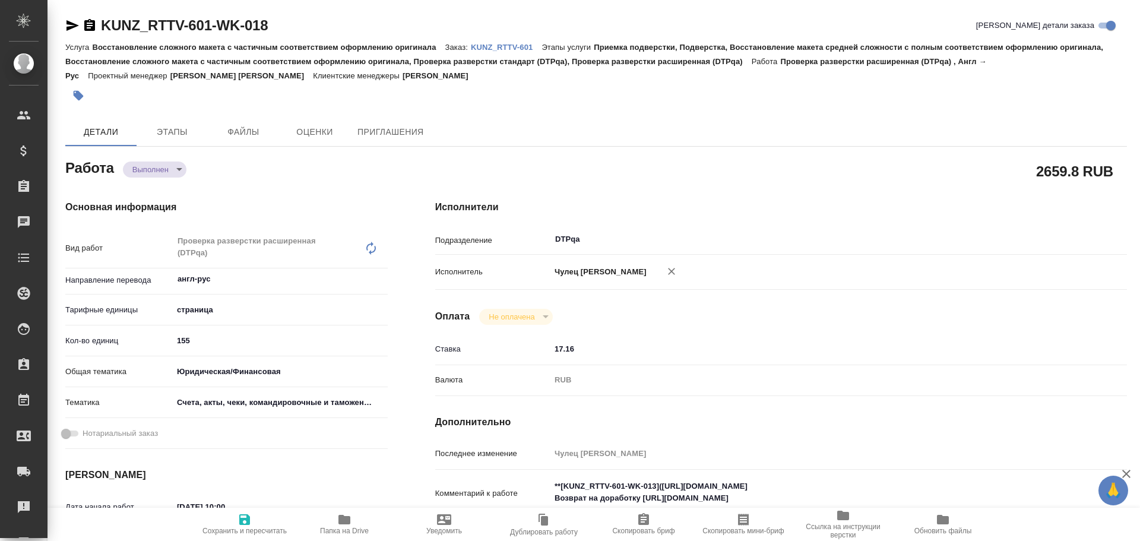
type textarea "x"
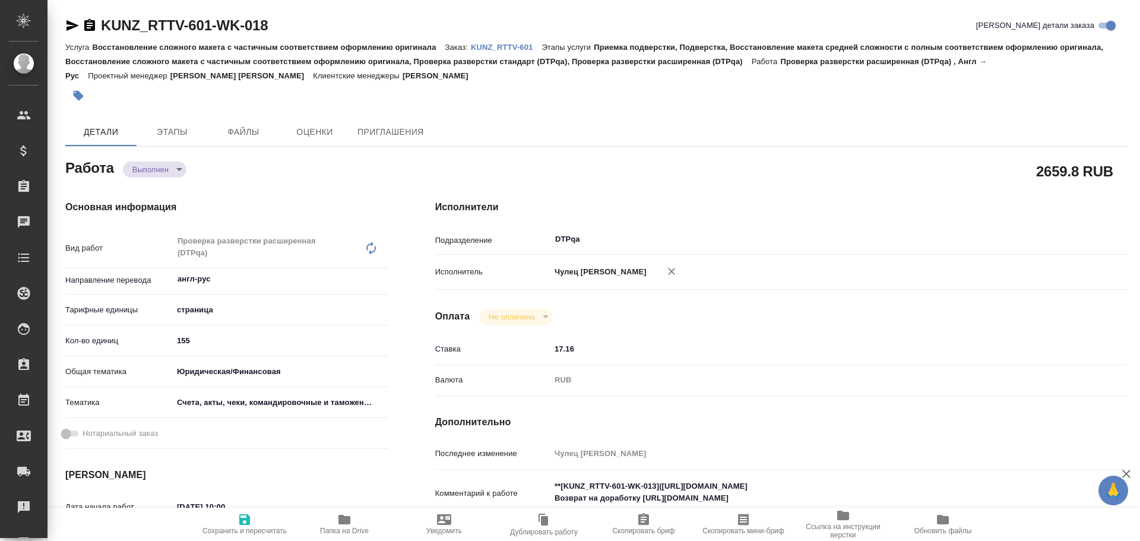
click at [247, 532] on span "Сохранить и пересчитать" at bounding box center [244, 530] width 84 height 8
type textarea "x"
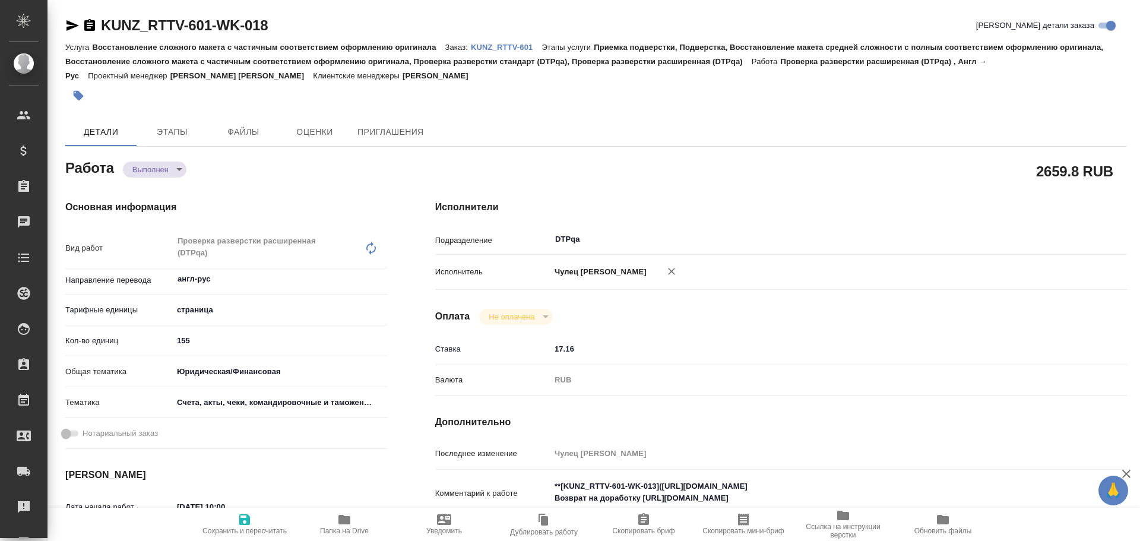
type textarea "x"
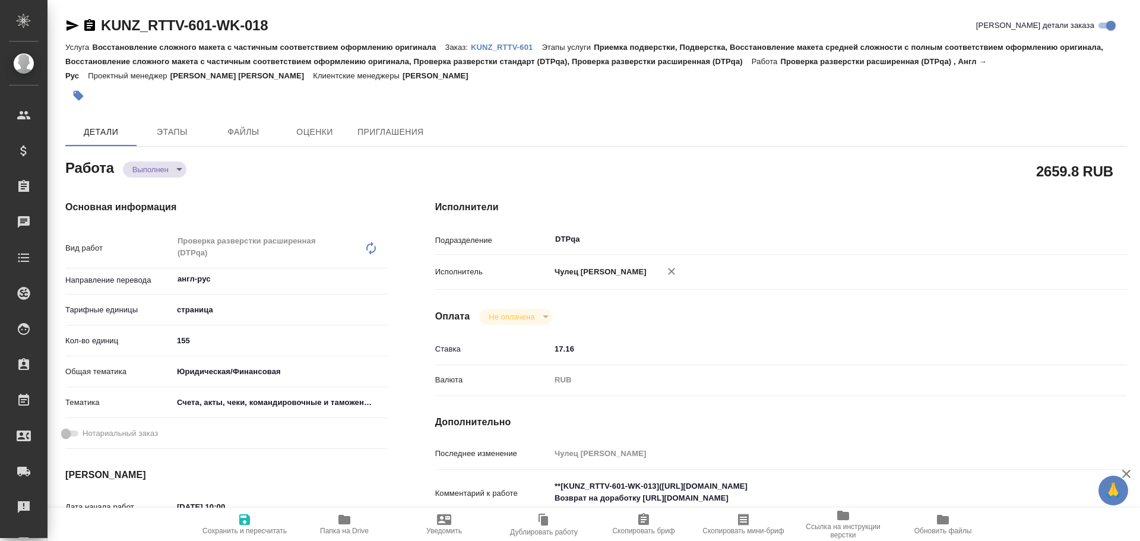
type textarea "x"
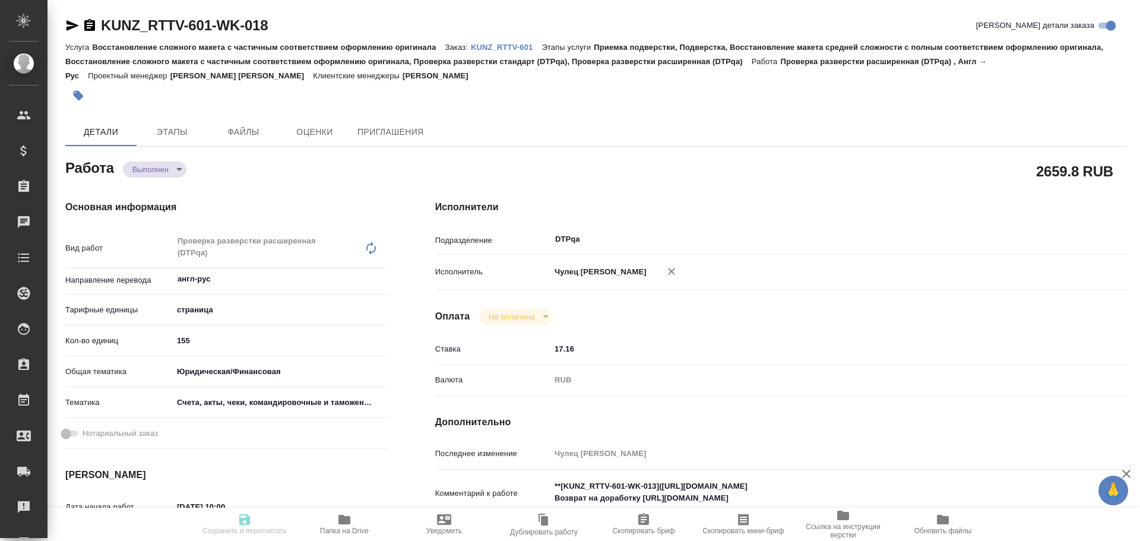
type textarea "x"
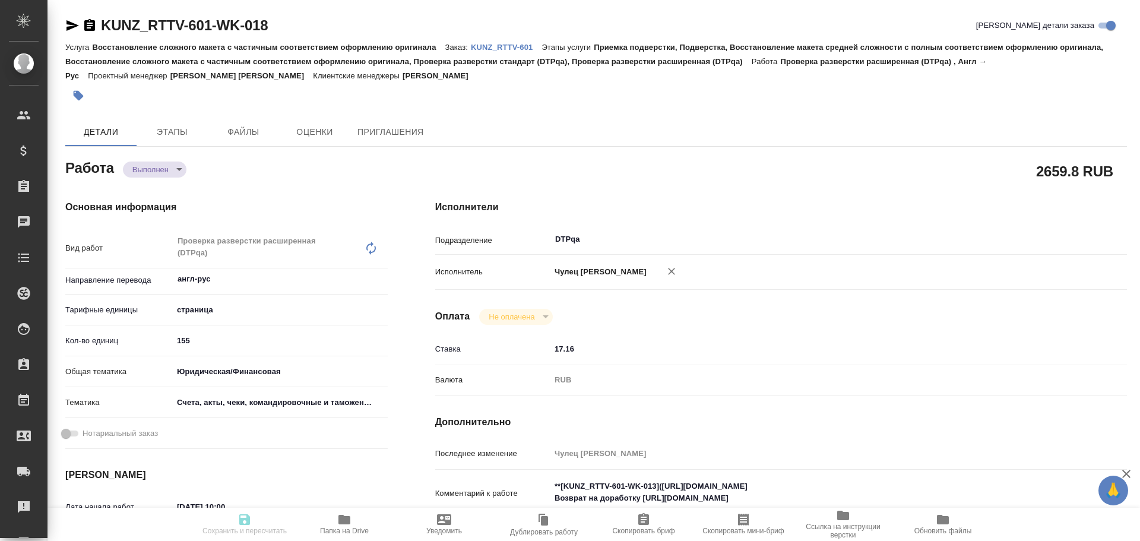
type textarea "x"
type input "completed"
type textarea "Проверка разверстки расширенная (DTPqa)"
type textarea "x"
type input "англ-рус"
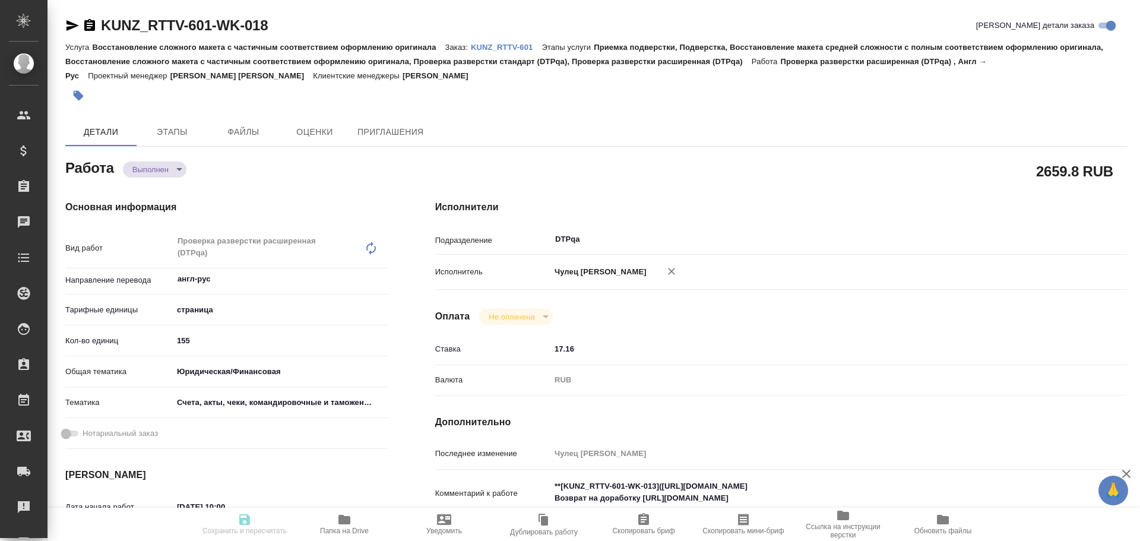
type input "5a8b1489cc6b4906c91bfdb2"
type input "155"
type input "yr-fn"
type input "5f647205b73bc97568ca66c0"
type input "09.10.2025 10:00"
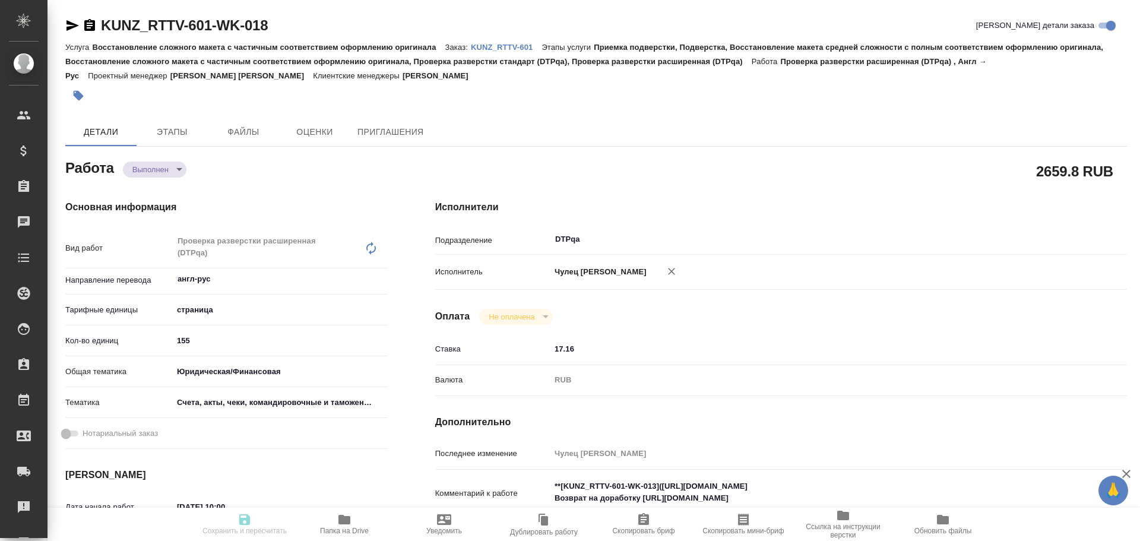
type input "10.10.2025 14:53"
type input "13.10.2025 12:30"
type input "12.10.2025 20:47"
type input "24.11.2025 15:00"
type input "DTPqa"
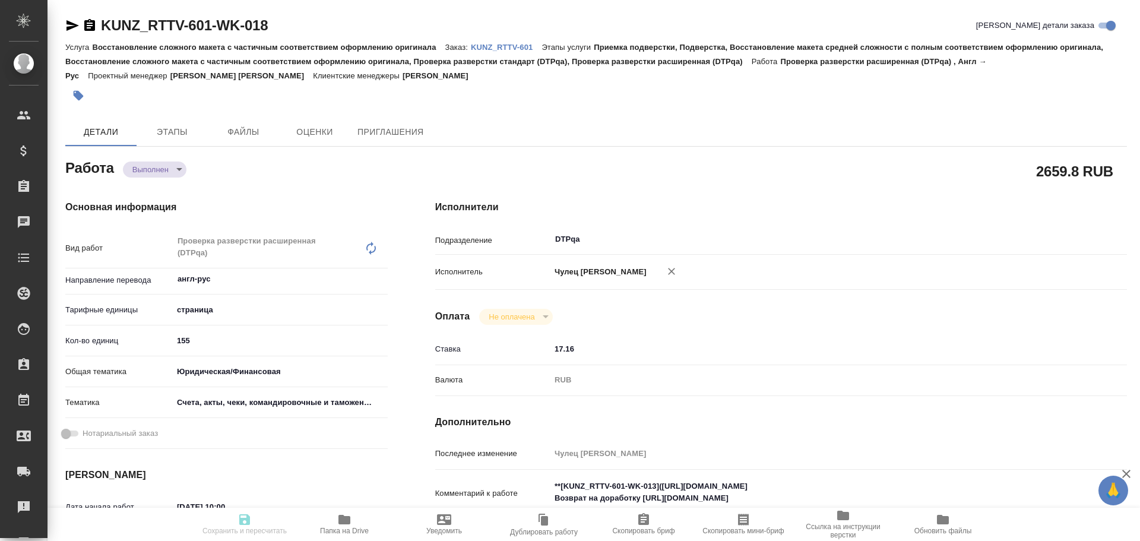
type input "notPayed"
type input "17.16"
type input "RUB"
type input "Чулец Елена"
type textarea "**[KUNZ_RTTV-601-WK-013](https://tera.awatera.com/Work/68e3b55e26d3d394a4798e3f…"
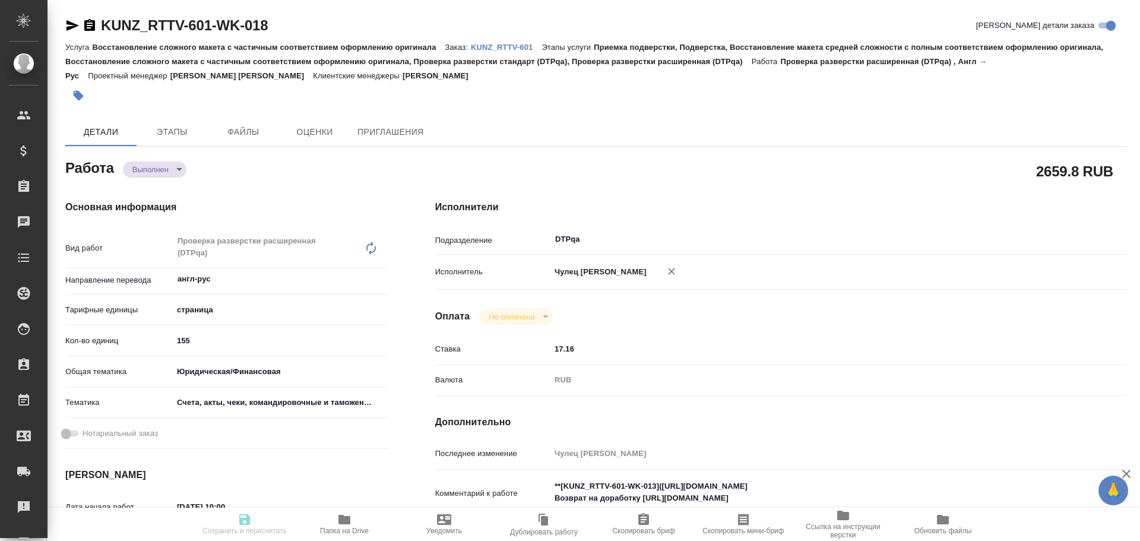
type textarea "x"
type textarea "/Clients/RT/Orders/KUNZ_RTTV-601/DTP/KUNZ_RTTV-601-WK-018"
type textarea "x"
type input "KUNZ_RTTV-601"
type input "Восстановление сложного макета с частичным соответствием оформлению оригинала"
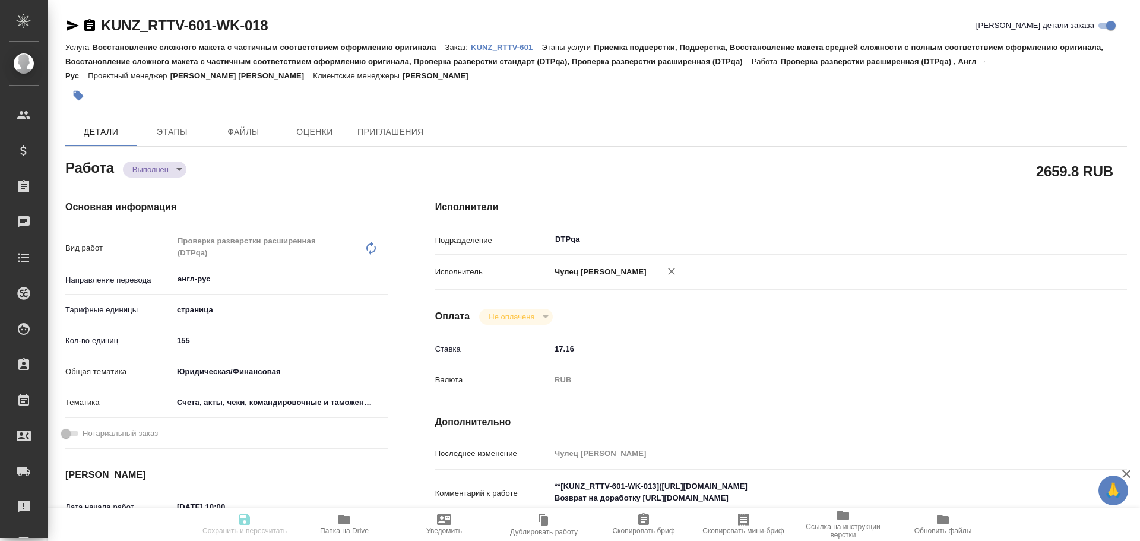
type input "Приемка подверстки, Подверстка, Восстановление макета средней сложности с полны…"
type input "[PERSON_NAME]"
type input "/Clients/RT/Orders/KUNZ_RTTV-601"
type textarea "x"
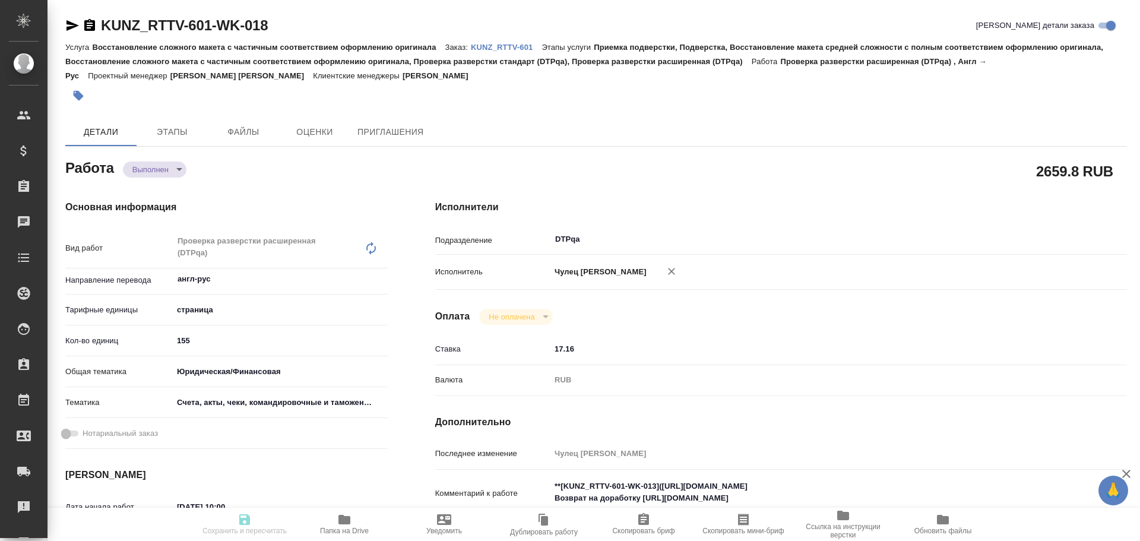
type textarea "x"
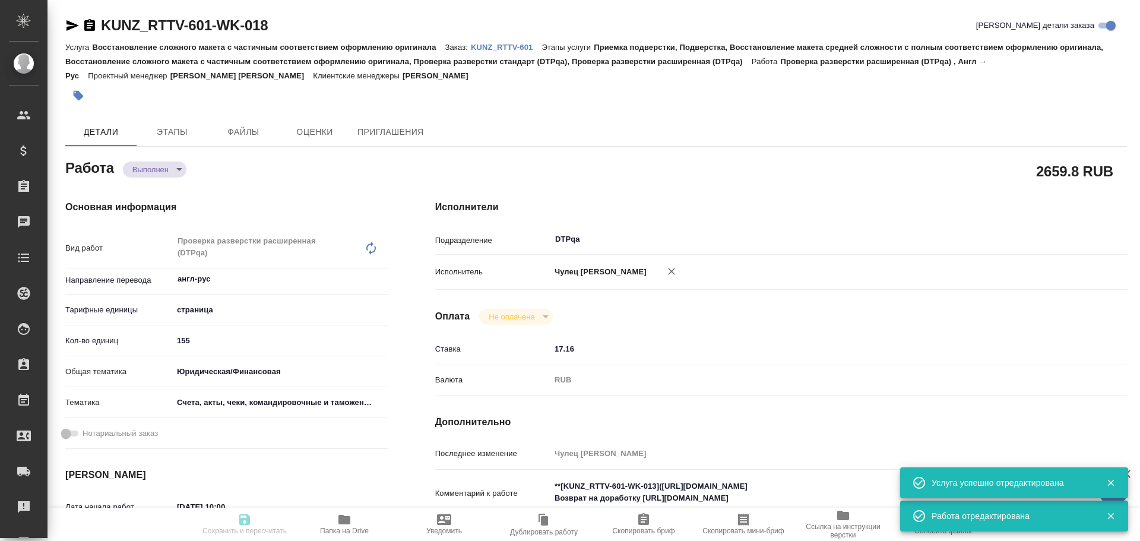
type textarea "x"
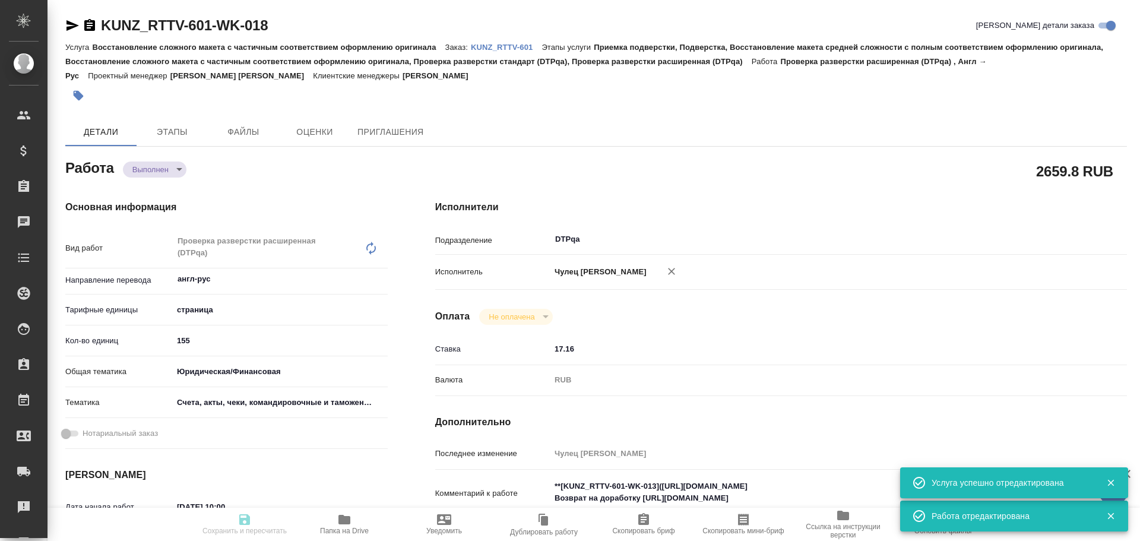
type textarea "x"
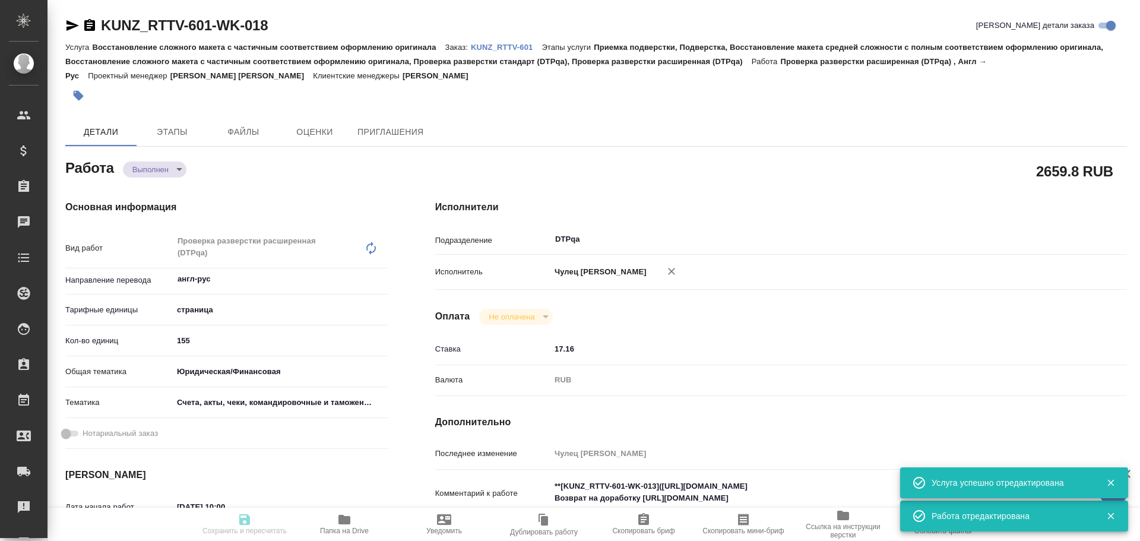
type textarea "x"
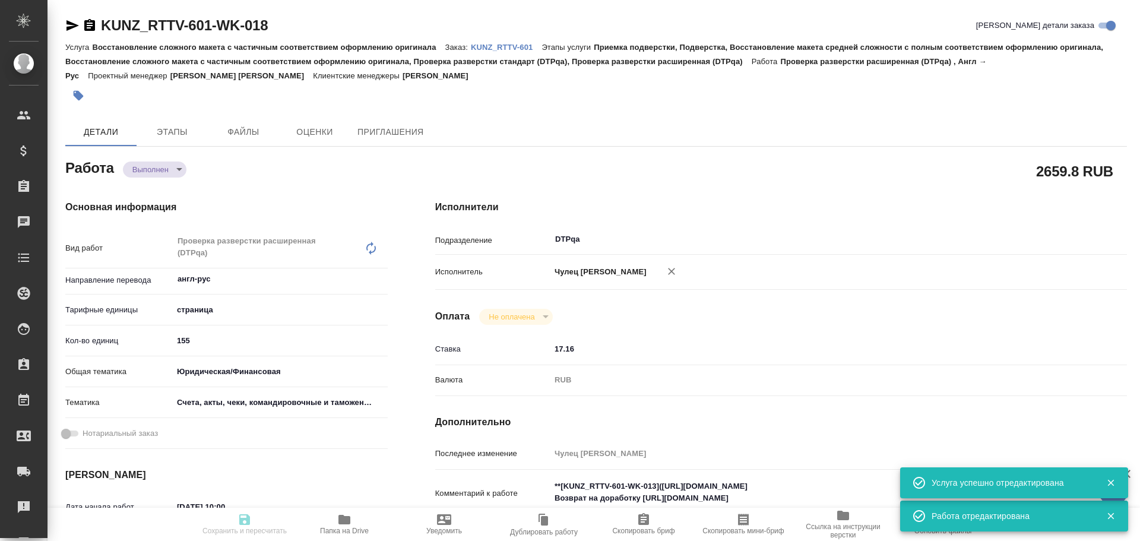
type textarea "x"
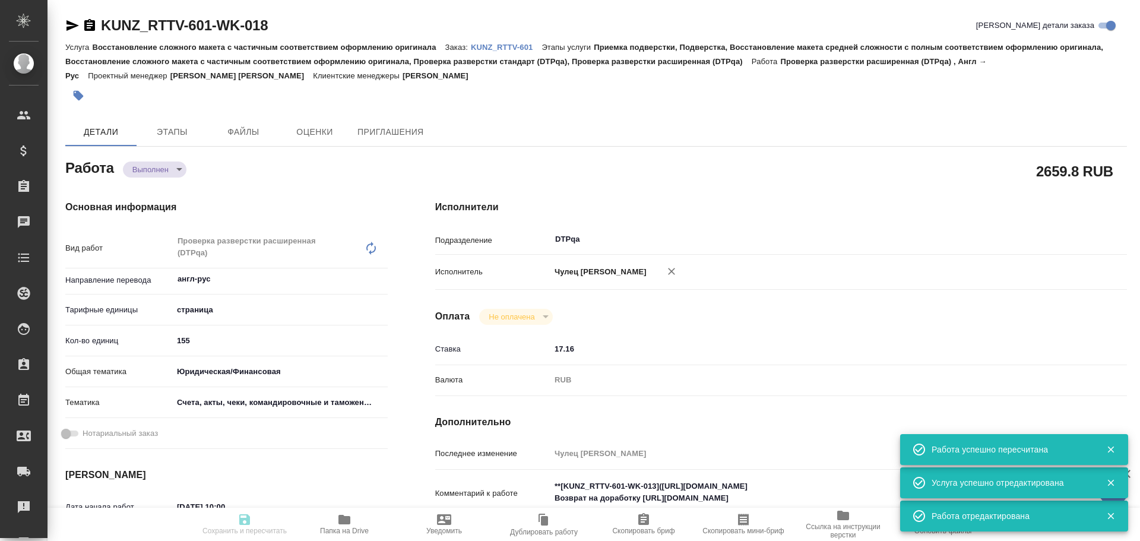
type input "completed"
type textarea "Проверка разверстки расширенная (DTPqa)"
type textarea "x"
type input "англ-рус"
type input "5a8b1489cc6b4906c91bfdb2"
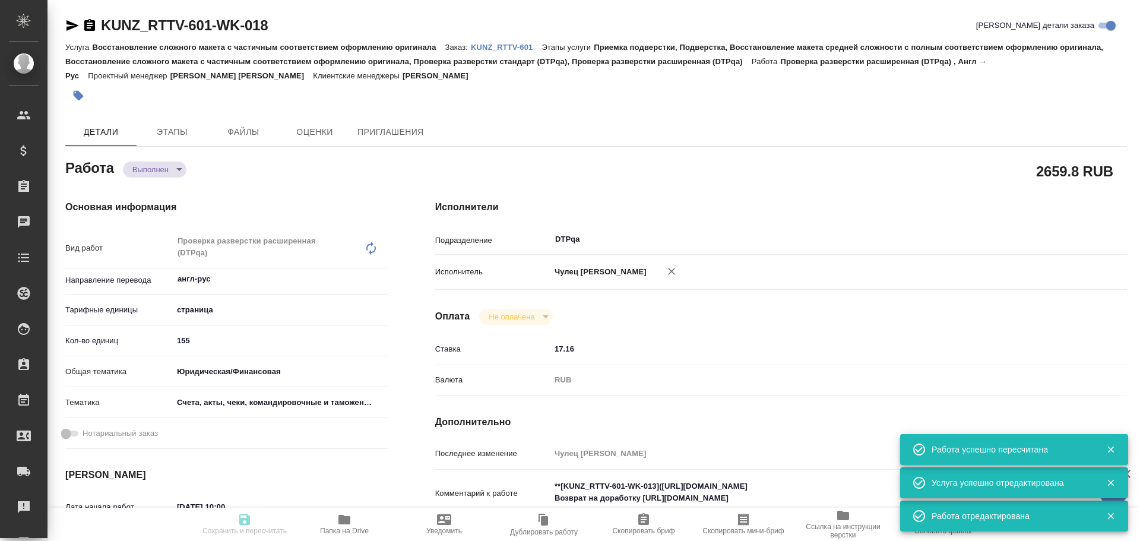
type input "155"
type input "yr-fn"
type input "5f647205b73bc97568ca66c0"
type input "09.10.2025 10:00"
type input "10.10.2025 14:53"
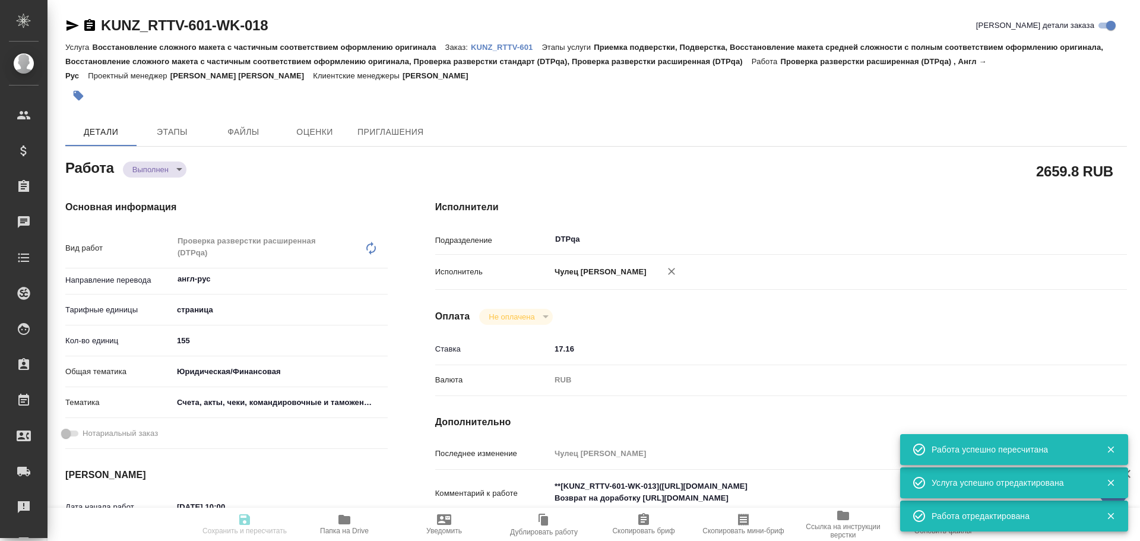
type input "13.10.2025 12:30"
type input "12.10.2025 20:47"
type input "24.11.2025 15:00"
type input "DTPqa"
type input "notPayed"
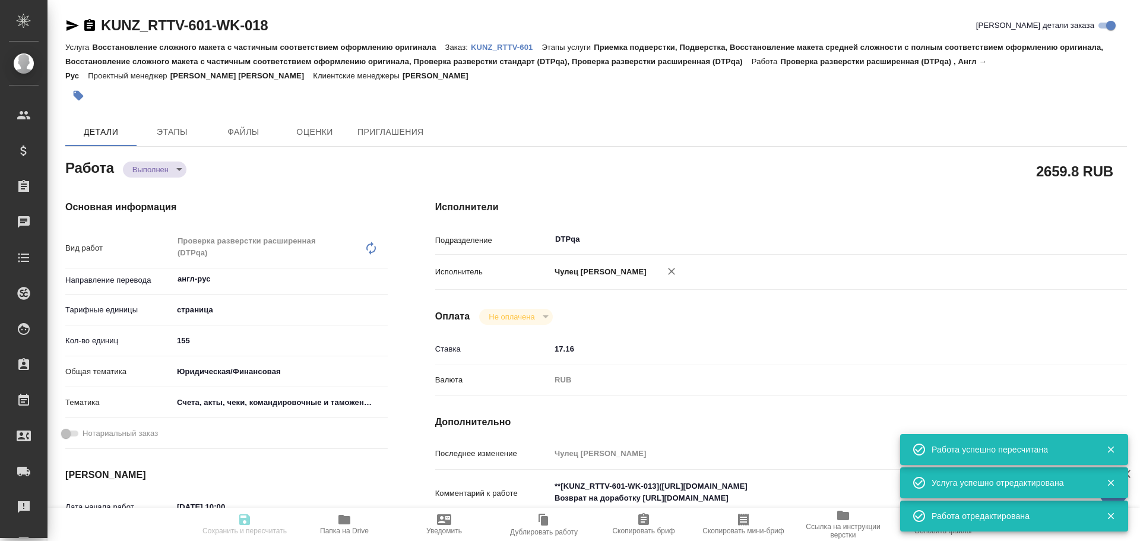
type input "17.16"
type input "RUB"
type input "Чулец Елена"
type textarea "**[KUNZ_RTTV-601-WK-013](https://tera.awatera.com/Work/68e3b55e26d3d394a4798e3f…"
type textarea "x"
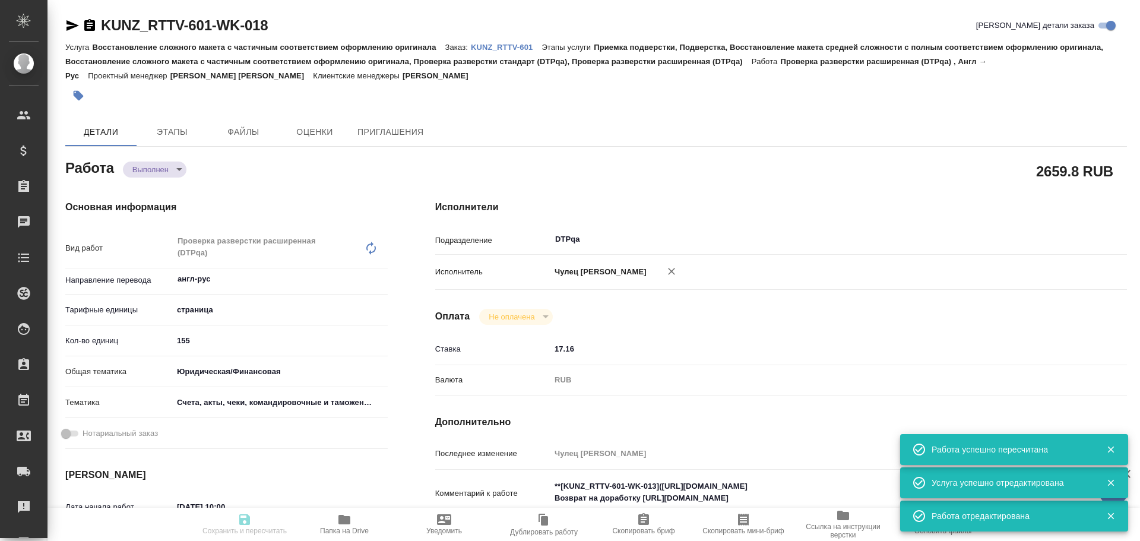
type textarea "/Clients/RT/Orders/KUNZ_RTTV-601/DTP/KUNZ_RTTV-601-WK-018"
type textarea "x"
type input "KUNZ_RTTV-601"
type input "Восстановление сложного макета с частичным соответствием оформлению оригинала"
type input "Приемка подверстки, Подверстка, Восстановление макета средней сложности с полны…"
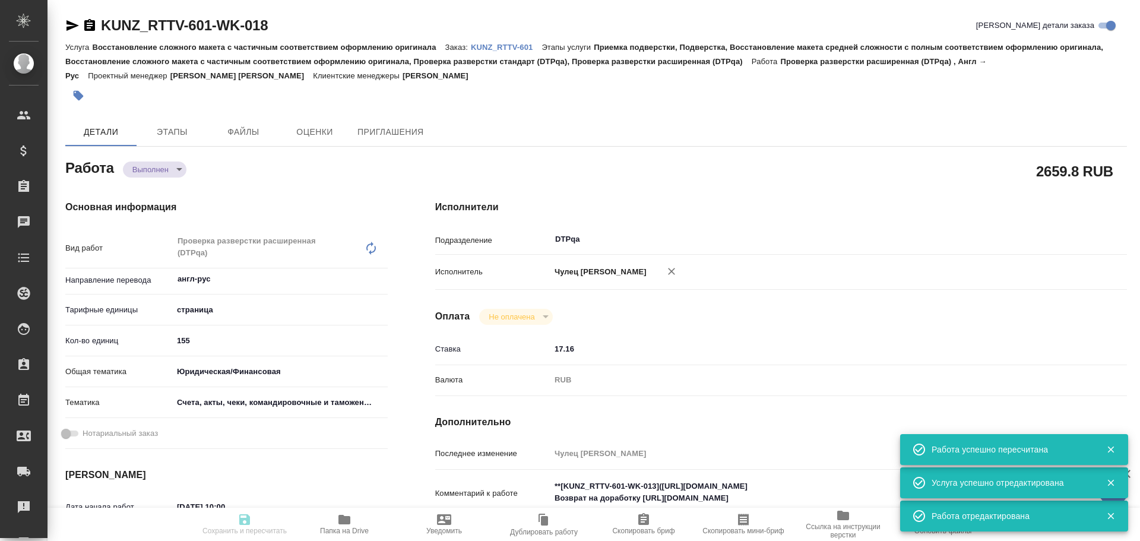
type input "[PERSON_NAME]"
type input "/Clients/RT/Orders/KUNZ_RTTV-601"
type textarea "x"
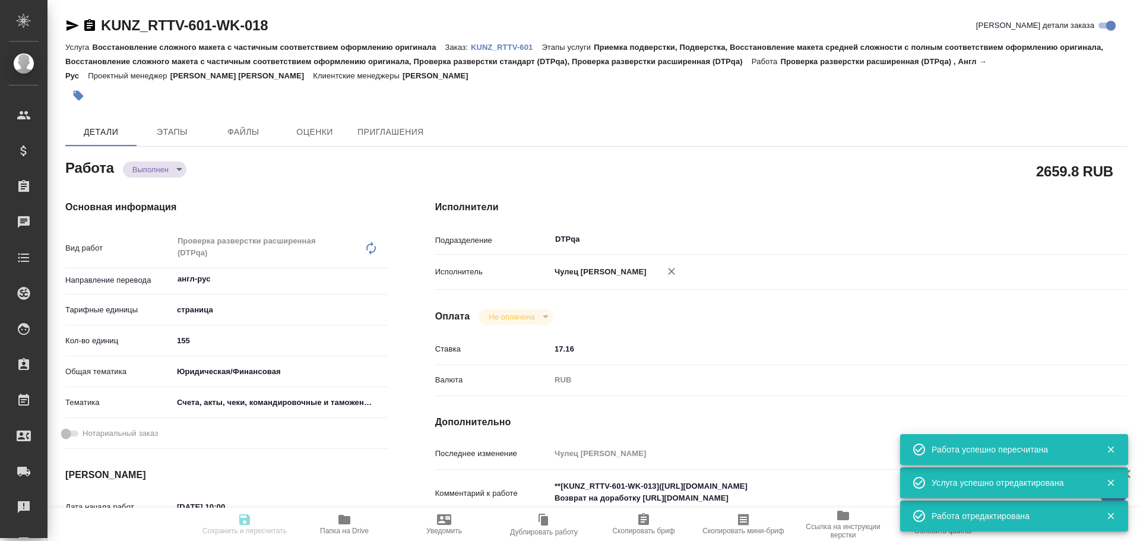
type textarea "x"
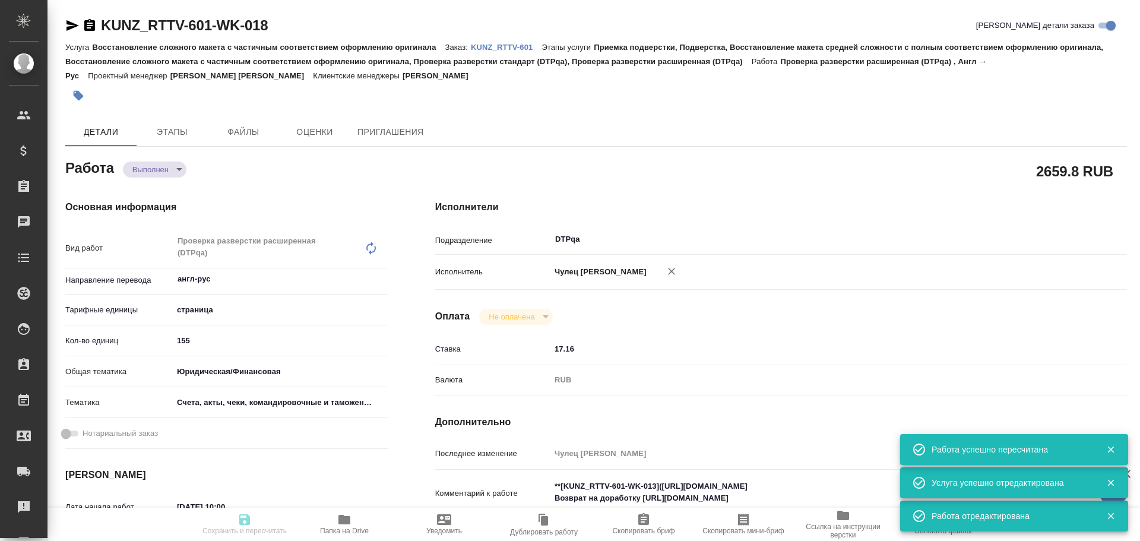
type textarea "x"
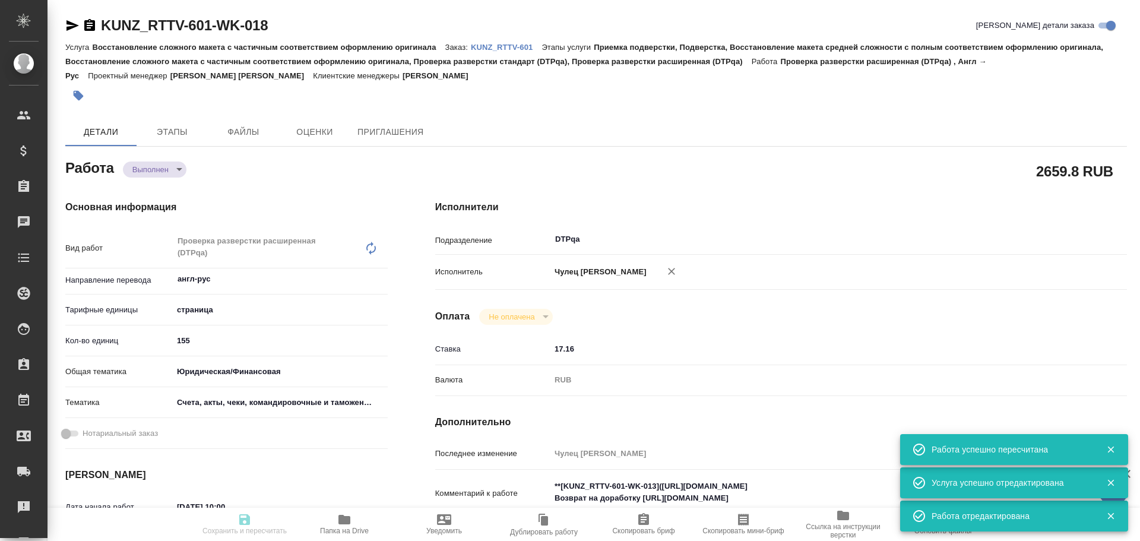
type textarea "x"
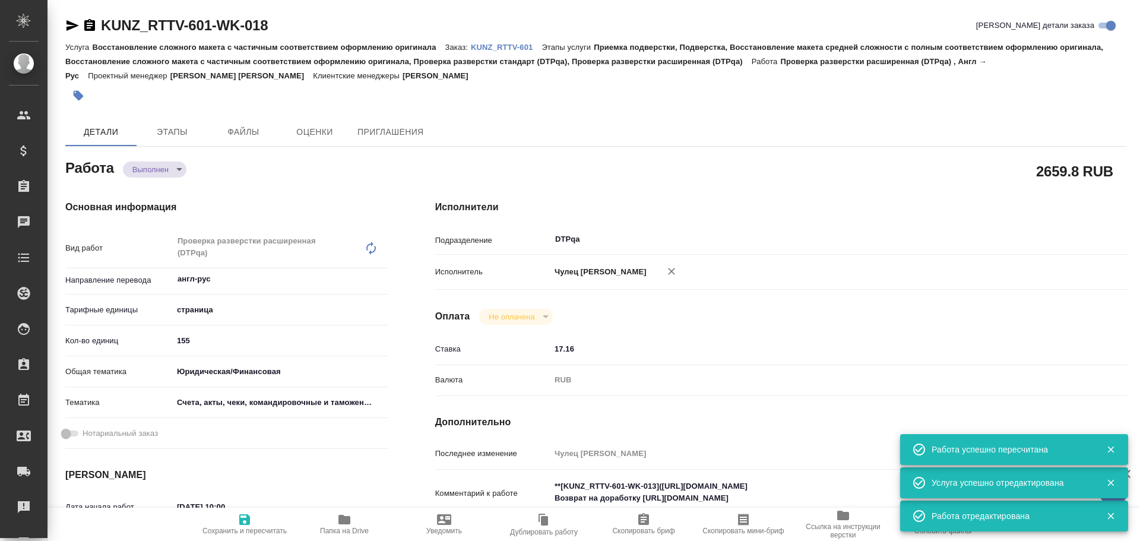
type textarea "x"
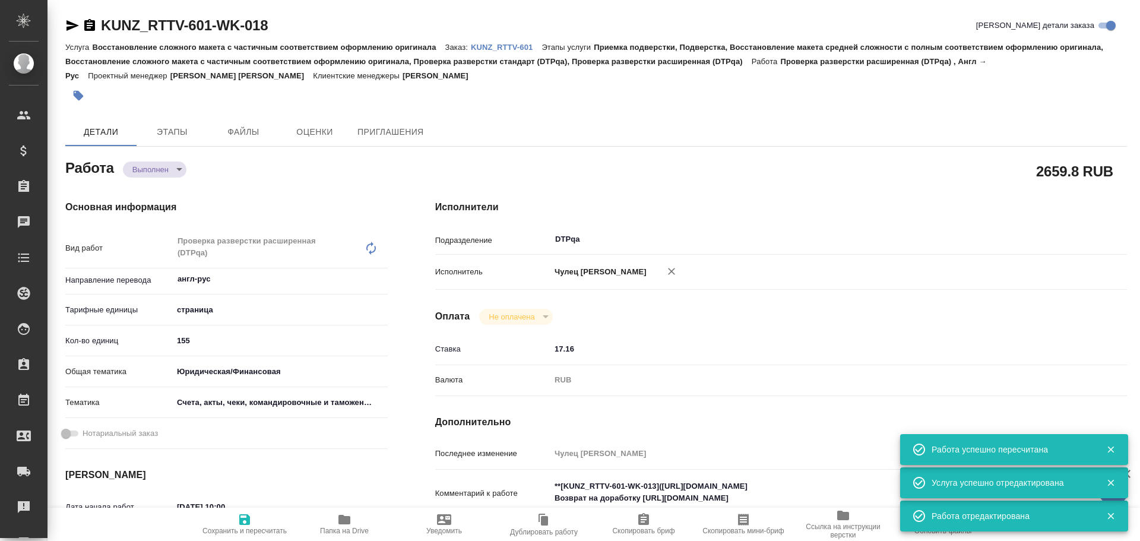
type textarea "x"
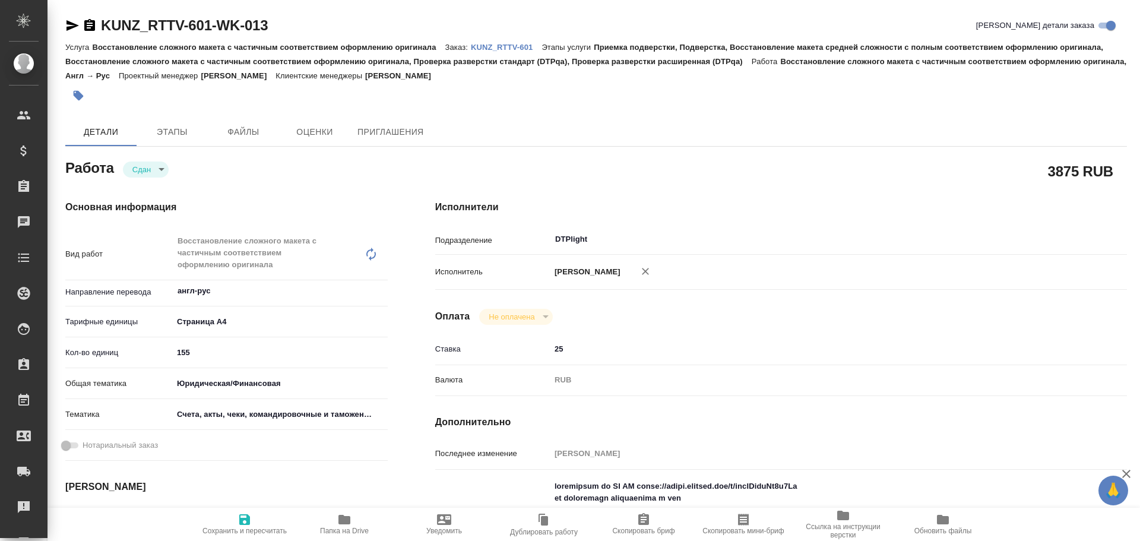
type textarea "x"
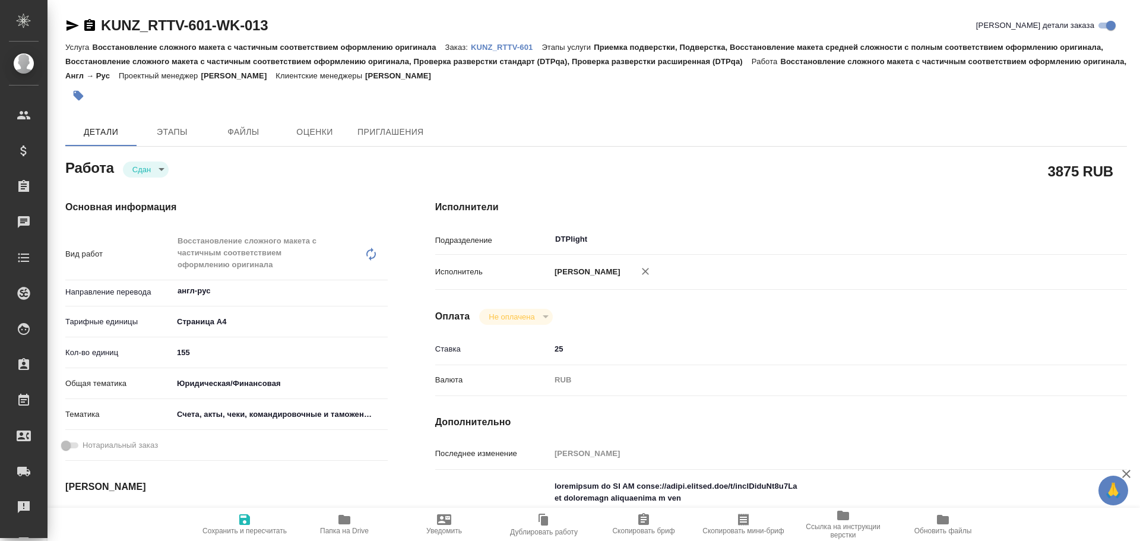
type textarea "x"
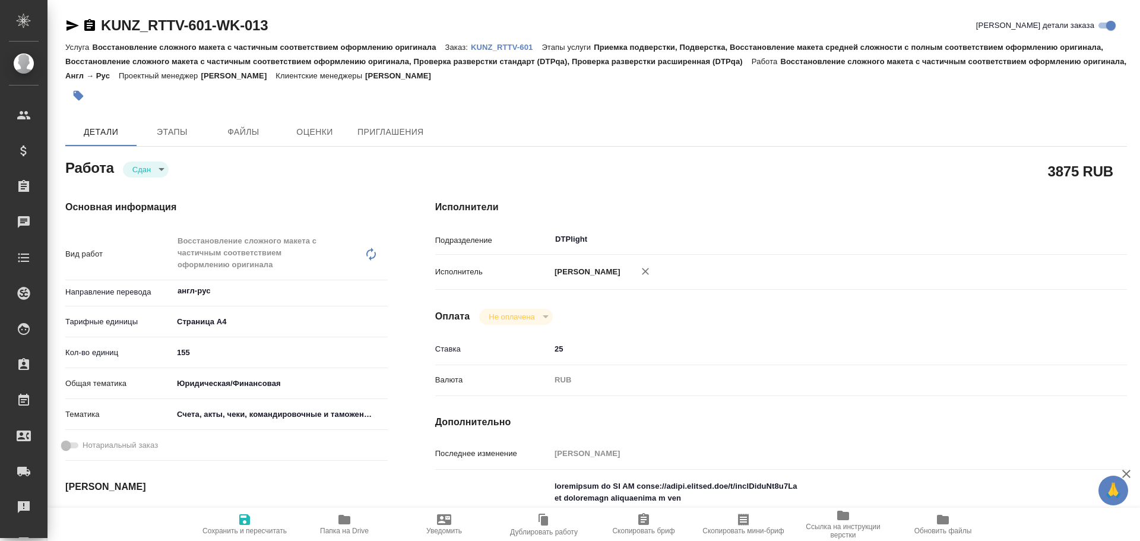
type textarea "x"
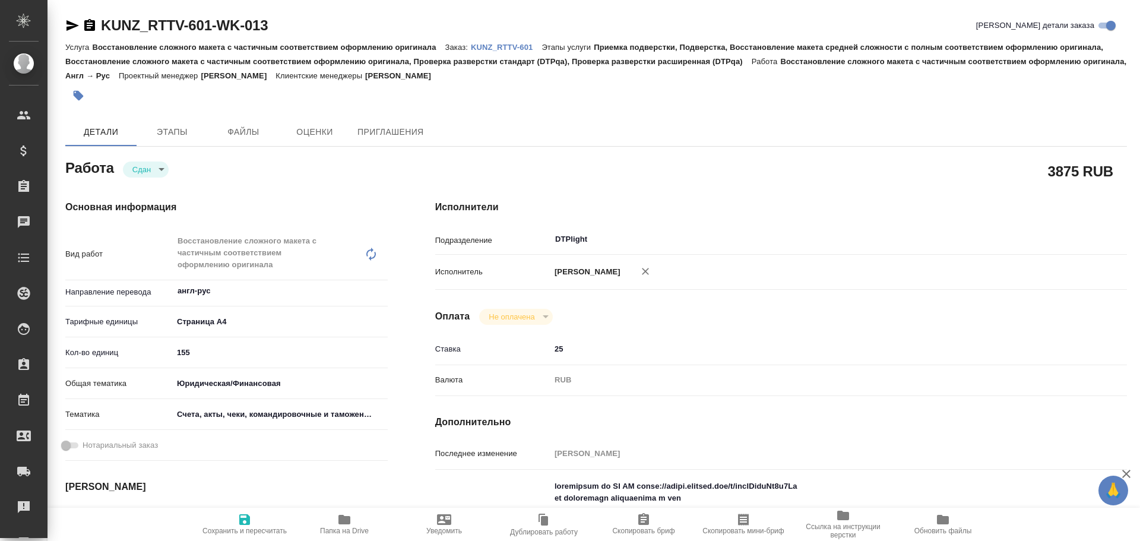
type textarea "x"
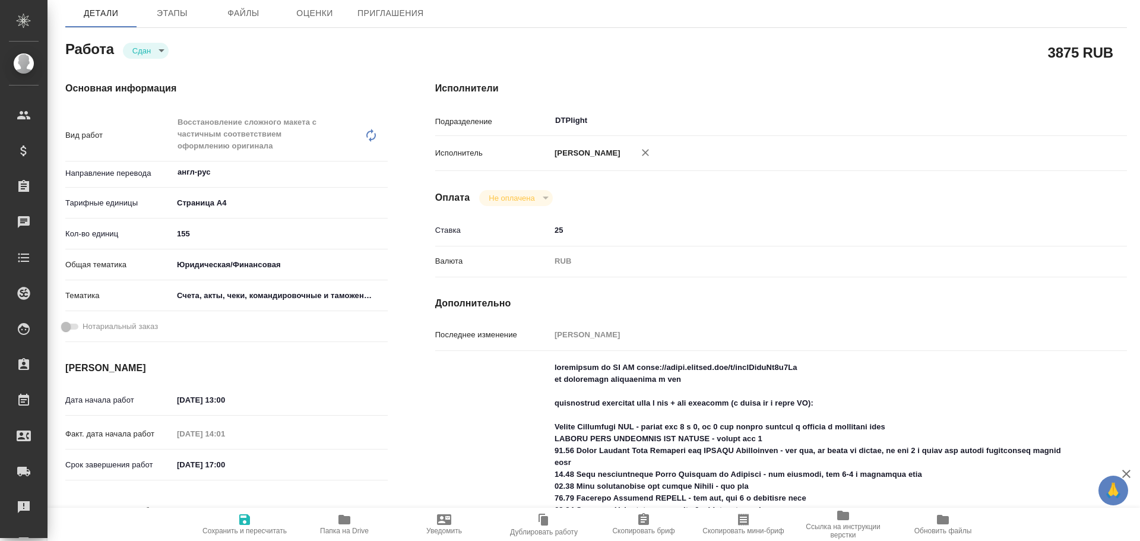
scroll to position [178, 0]
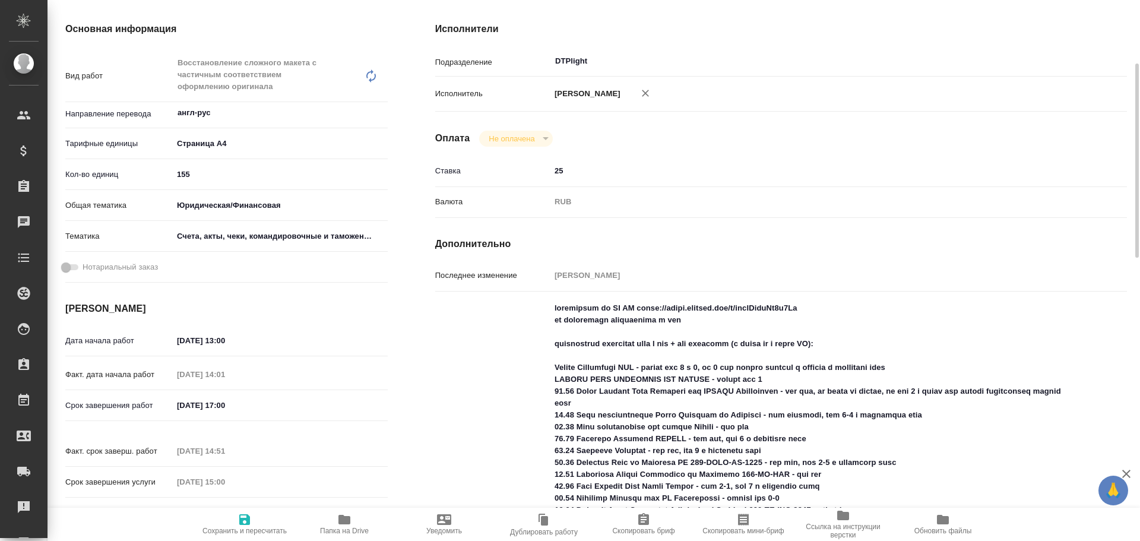
type textarea "x"
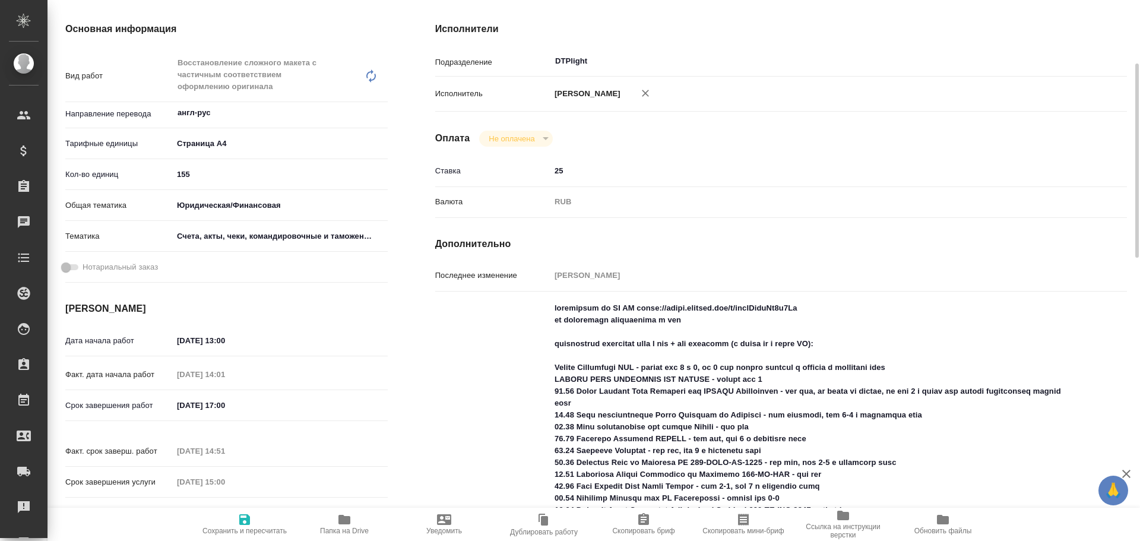
scroll to position [59, 0]
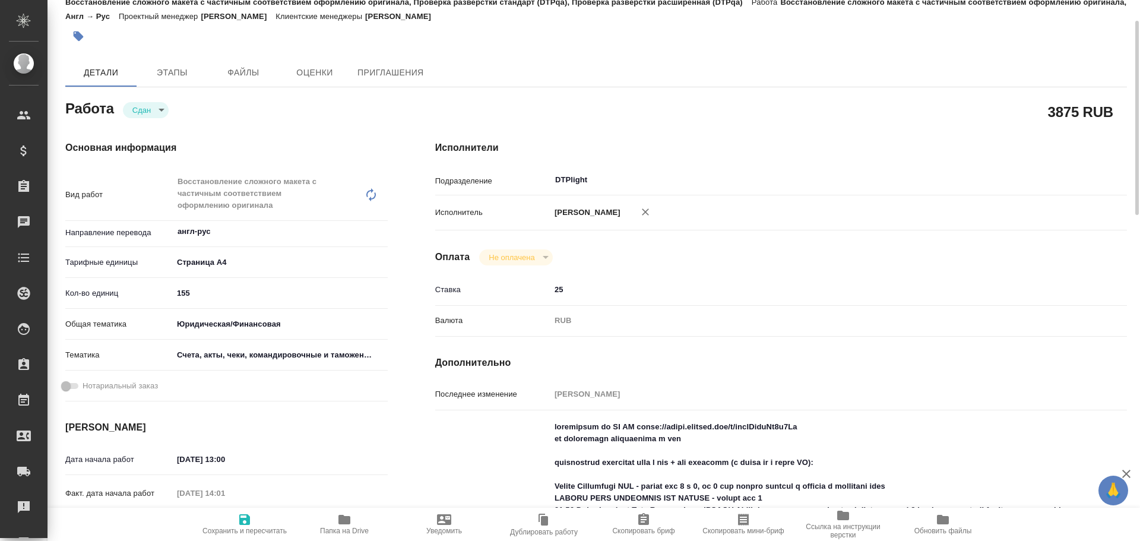
type textarea "x"
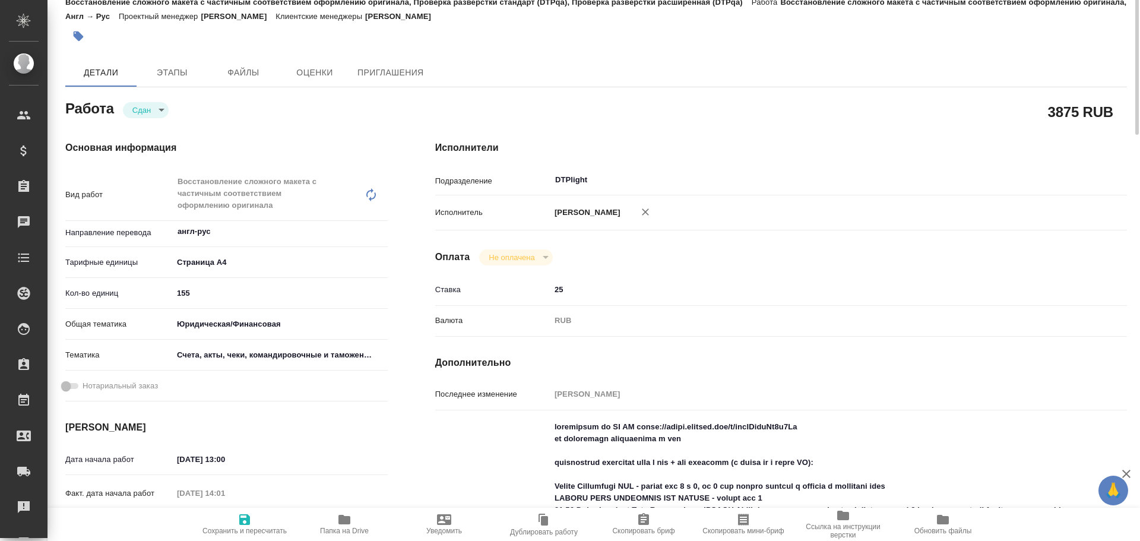
scroll to position [0, 0]
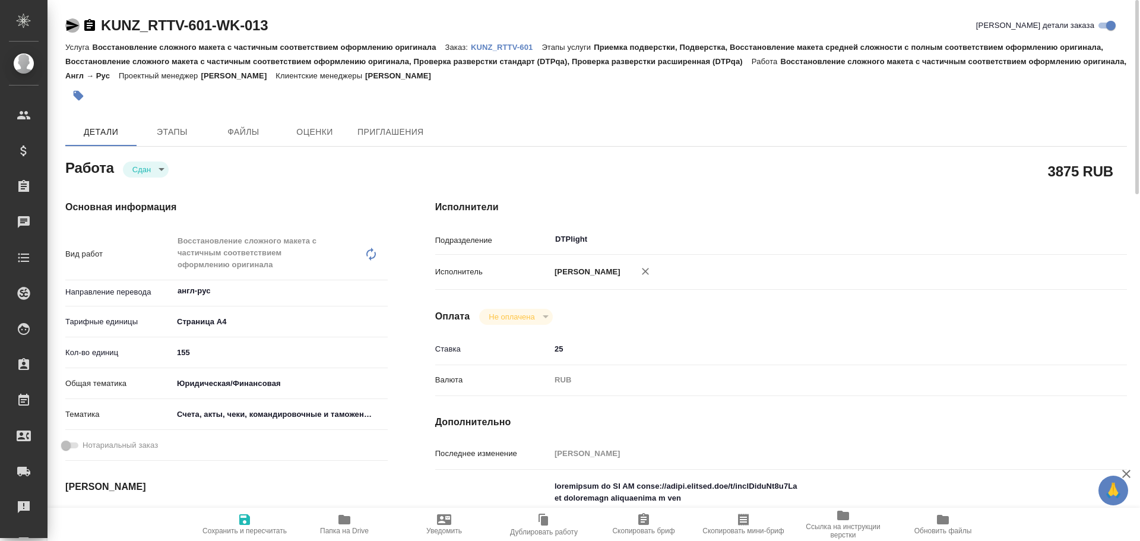
click at [71, 27] on icon "button" at bounding box center [72, 25] width 12 height 11
click at [69, 26] on icon "button" at bounding box center [72, 25] width 14 height 14
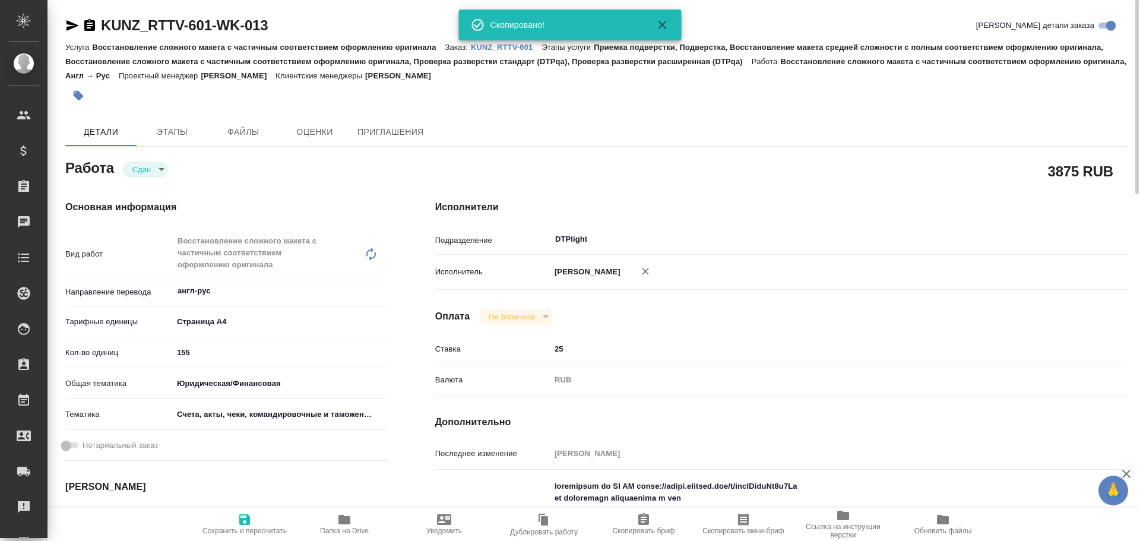
type textarea "x"
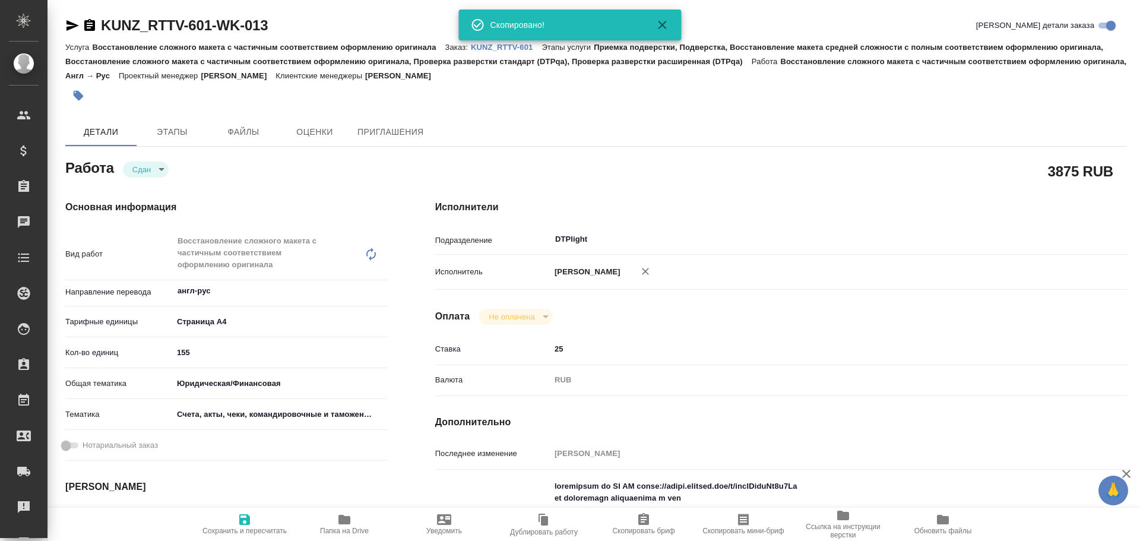
type textarea "x"
